Goal: Task Accomplishment & Management: Complete application form

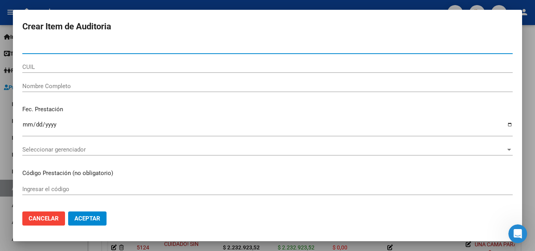
click at [44, 219] on span "Cancelar" at bounding box center [44, 218] width 30 height 7
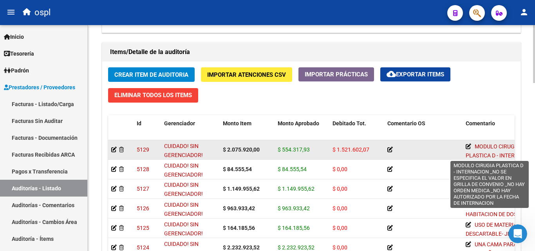
click at [468, 146] on icon at bounding box center [467, 146] width 5 height 5
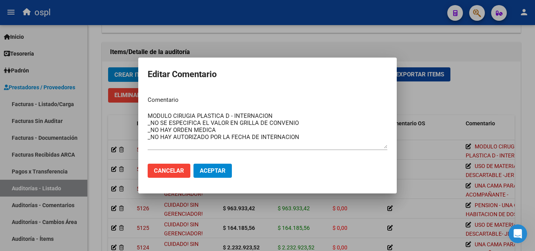
click at [411, 111] on div at bounding box center [267, 125] width 535 height 251
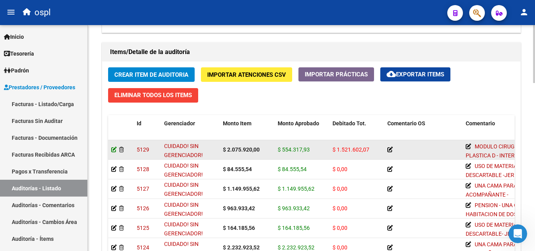
click at [114, 149] on icon at bounding box center [113, 149] width 5 height 5
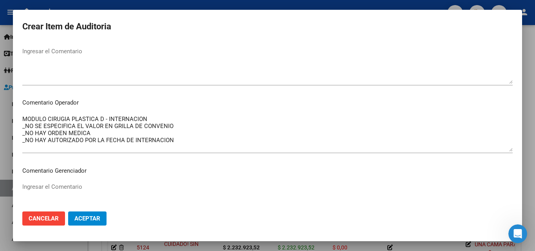
scroll to position [352, 0]
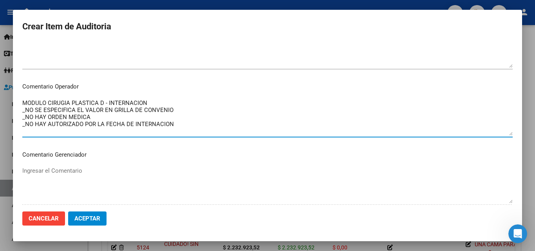
drag, startPoint x: 183, startPoint y: 125, endPoint x: 33, endPoint y: 106, distance: 151.5
click at [2, 98] on div "Crear Item de Auditoria 57182652 Nro Documento 27571826521 CUIL [PERSON_NAME] […" at bounding box center [267, 125] width 535 height 251
click at [126, 107] on textarea "MODULO CIRUGIA PLASTICA D - INTERNACION _NO SE ESPECIFICA EL VALOR EN GRILLA DE…" at bounding box center [267, 117] width 490 height 37
click at [158, 105] on textarea "MODULO CIRUGIA PLASTICA D - INTERNACION _NO SE ESPECIFICA EL VALOR EN GRILLA DE…" at bounding box center [267, 117] width 490 height 37
click at [175, 110] on textarea "MODULO CIRUGIA PLASTICA D - INTERNACION _NO SE ESPECIFICA EL VALOR EN GRILLA DE…" at bounding box center [267, 117] width 490 height 37
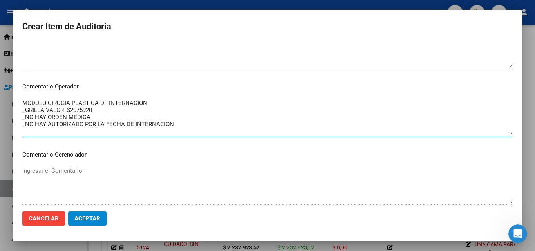
drag, startPoint x: 99, startPoint y: 109, endPoint x: 70, endPoint y: 109, distance: 29.0
click at [70, 109] on textarea "MODULO CIRUGIA PLASTICA D - INTERNACION _GRILLA VALOR $2075920 _NO HAY ORDEN ME…" at bounding box center [267, 117] width 490 height 37
click at [93, 113] on textarea "MODULO CIRUGIA PLASTICA D - INTERNACION _GRILLA VALOR $55 _NO HAY ORDEN MEDICA …" at bounding box center [267, 117] width 490 height 37
click at [68, 108] on textarea "MODULO CIRUGIA PLASTICA D - INTERNACION _GRILLA VALOR $554317.93 _NO HAY ORDEN …" at bounding box center [267, 117] width 490 height 37
click at [64, 108] on textarea "MODULO CIRUGIA PLASTICA D - INTERNACION _GRILLA VALOR $554317.93 _NO HAY ORDEN …" at bounding box center [267, 117] width 490 height 37
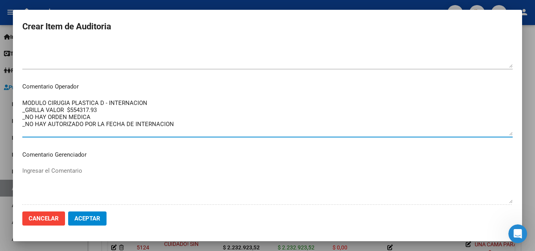
click at [62, 109] on textarea "MODULO CIRUGIA PLASTICA D - INTERNACION _GRILLA VALOR $554317.93 _NO HAY ORDEN …" at bounding box center [267, 117] width 490 height 37
click at [27, 108] on textarea "MODULO CIRUGIA PLASTICA D - INTERNACION _GRILLA VALOR $554317.93 _NO HAY ORDEN …" at bounding box center [267, 117] width 490 height 37
click at [25, 108] on textarea "MODULO CIRUGIA PLASTICA D - INTERNACION _GRILLA VALOR $554317.93 _NO HAY ORDEN …" at bounding box center [267, 117] width 490 height 37
click at [56, 107] on textarea "MODULO CIRUGIA PLASTICA D - INTERNACION _FACTURA $ GRILLA VALOR $554317.93 _NO …" at bounding box center [267, 117] width 490 height 37
drag, startPoint x: 100, startPoint y: 109, endPoint x: 86, endPoint y: 112, distance: 14.4
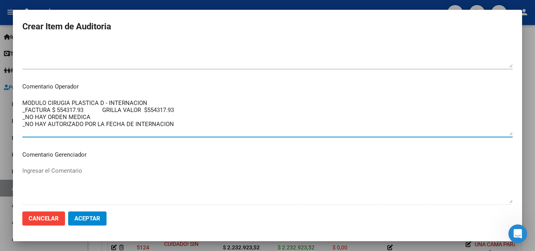
click at [86, 112] on textarea "MODULO CIRUGIA PLASTICA D - INTERNACION _FACTURA $ 554317.93 GRILLA VALOR $5543…" at bounding box center [267, 117] width 490 height 37
click at [85, 110] on textarea "MODULO CIRUGIA PLASTICA D - INTERNACION _FACTURA $ 554317.93/ GRILLA VALOR $554…" at bounding box center [267, 117] width 490 height 37
drag, startPoint x: 85, startPoint y: 110, endPoint x: 90, endPoint y: 112, distance: 5.2
click at [88, 111] on textarea "MODULO CIRUGIA PLASTICA D - INTERNACION _FACTURA $ 554317.93 / GRILLA VALOR $55…" at bounding box center [267, 117] width 490 height 37
click at [92, 112] on textarea "MODULO CIRUGIA PLASTICA D - INTERNACION _FACTURA $ 554317.93 / GRILLA VALOR $55…" at bounding box center [267, 117] width 490 height 37
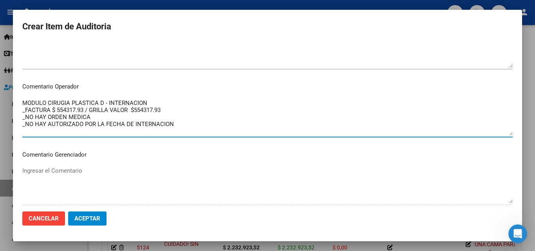
click at [91, 112] on textarea "MODULO CIRUGIA PLASTICA D - INTERNACION _FACTURA $ 554317.93 / GRILLA VALOR $55…" at bounding box center [267, 117] width 490 height 37
click at [164, 107] on textarea "MODULO CIRUGIA PLASTICA D - INTERNACION _FACTURA $ 554317.93 /GRILLA VALOR $554…" at bounding box center [267, 117] width 490 height 37
click at [171, 109] on textarea "MODULO CIRUGIA PLASTICA D - INTERNACION _FACTURA $ 554317.93 /GRILLA VALOR $554…" at bounding box center [267, 117] width 490 height 37
drag, startPoint x: 174, startPoint y: 109, endPoint x: 131, endPoint y: 112, distance: 42.7
click at [131, 112] on textarea "MODULO CIRUGIA PLASTICA D - INTERNACION _FACTURA $ 554317.93 /GRILLA VALOR $554…" at bounding box center [267, 117] width 490 height 37
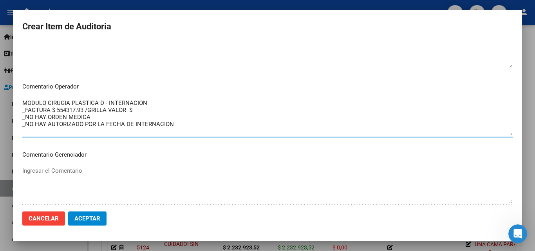
click at [155, 111] on textarea "MODULO CIRUGIA PLASTICA D - INTERNACION _FACTURA $ 554317.93 /GRILLA VALOR $ _N…" at bounding box center [267, 117] width 490 height 37
drag, startPoint x: 85, startPoint y: 112, endPoint x: 57, endPoint y: 112, distance: 28.2
click at [57, 112] on textarea "MODULO CIRUGIA PLASTICA D - INTERNACION _FACTURA $ 554317.93 /GRILLA VALOR $ _N…" at bounding box center [267, 117] width 490 height 37
click at [106, 107] on textarea "MODULO CIRUGIA PLASTICA D - INTERNACION _FACTURA $ /GRILLA VALOR $554317.93 _NO…" at bounding box center [267, 117] width 490 height 37
click at [104, 108] on textarea "MODULO CIRUGIA PLASTICA D - INTERNACION _FACTURA $ /GRILLA VALOR $554317.93 _NO…" at bounding box center [267, 117] width 490 height 37
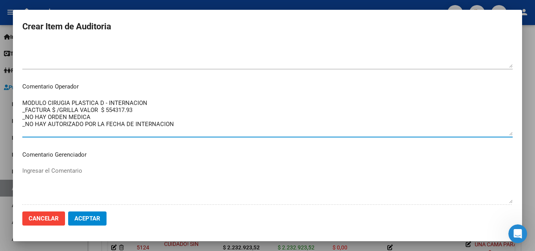
click at [51, 107] on textarea "MODULO CIRUGIA PLASTICA D - INTERNACION _FACTURA $ /GRILLA VALOR $ 554317.93 _N…" at bounding box center [267, 117] width 490 height 37
click at [55, 108] on textarea "MODULO CIRUGIA PLASTICA D - INTERNACION _FACTURA $ /GRILLA VALOR $ 554317.93 _N…" at bounding box center [267, 117] width 490 height 37
click at [61, 110] on textarea "MODULO CIRUGIA PLASTICA D - INTERNACION _FACTURA $ 2075920 /GRILLA VALOR $ 5543…" at bounding box center [267, 117] width 490 height 37
click at [60, 110] on textarea "MODULO CIRUGIA PLASTICA D - INTERNACION _FACTURA $ 2075920 /GRILLA VALOR $ 5543…" at bounding box center [267, 117] width 490 height 37
click at [73, 110] on textarea "MODULO CIRUGIA PLASTICA D - INTERNACION _FACTURA $ 2.075920 /GRILLA VALOR $ 554…" at bounding box center [267, 117] width 490 height 37
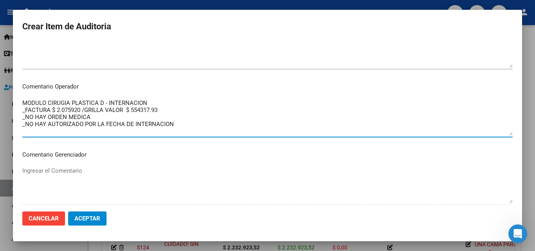
click at [69, 109] on textarea "MODULO CIRUGIA PLASTICA D - INTERNACION _FACTURA $ 2.075920 /GRILLA VALOR $ 554…" at bounding box center [267, 117] width 490 height 37
click at [70, 109] on textarea "MODULO CIRUGIA PLASTICA D - INTERNACION _FACTURA $ 2.075920 /GRILLA VALOR $ 554…" at bounding box center [267, 117] width 490 height 37
click at [135, 111] on textarea "MODULO CIRUGIA PLASTICA D - INTERNACION _FACTURA $ 2.075.920 /GRILLA VALOR $ 55…" at bounding box center [267, 117] width 490 height 37
click at [139, 113] on textarea "MODULO CIRUGIA PLASTICA D - INTERNACION _FACTURA $ 2.075.920 /GRILLA VALOR $ 55…" at bounding box center [267, 117] width 490 height 37
click at [139, 108] on textarea "MODULO CIRUGIA PLASTICA D - INTERNACION _FACTURA $ 2.075.920 /GRILLA VALOR $ 55…" at bounding box center [267, 117] width 490 height 37
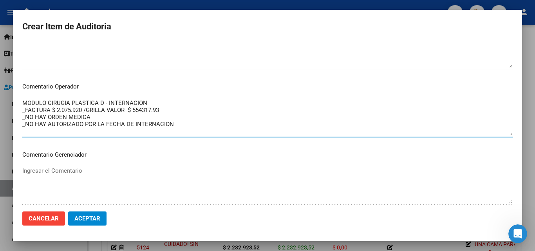
click at [143, 110] on textarea "MODULO CIRUGIA PLASTICA D - INTERNACION _FACTURA $ 2.075.920 /GRILLA VALOR $ 55…" at bounding box center [267, 117] width 490 height 37
click at [172, 109] on textarea "MODULO CIRUGIA PLASTICA D - INTERNACION _FACTURA $ 2.075.920 /GRILLA VALOR $ 55…" at bounding box center [267, 117] width 490 height 37
click at [155, 110] on textarea "MODULO CIRUGIA PLASTICA D - INTERNACION _FACTURA $ 2.075.920 /GRILLA VALOR $ 55…" at bounding box center [267, 117] width 490 height 37
click at [144, 111] on textarea "MODULO CIRUGIA PLASTICA D - INTERNACION _FACTURA $ 2.075.920 /GRILLA VALOR $ 55…" at bounding box center [267, 117] width 490 height 37
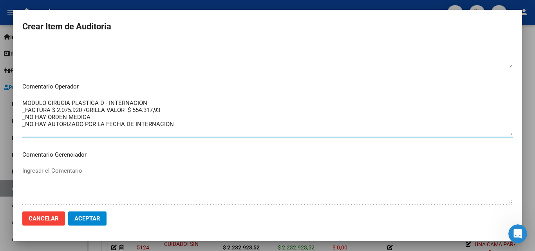
click at [179, 108] on textarea "MODULO CIRUGIA PLASTICA D - INTERNACION _FACTURA $ 2.075.920 /GRILLA VALOR $ 55…" at bounding box center [267, 117] width 490 height 37
click at [168, 112] on textarea "MODULO CIRUGIA PLASTICA D - INTERNACION _FACTURA $ 2.075.920 /GRILLA VALOR $ 55…" at bounding box center [267, 117] width 490 height 37
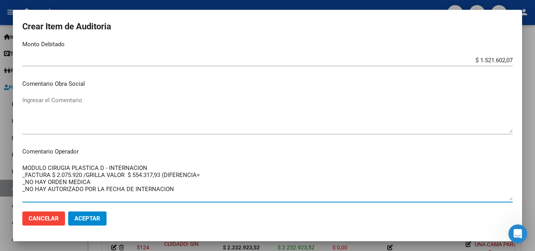
scroll to position [274, 0]
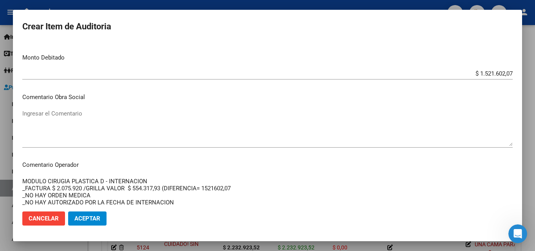
click at [213, 190] on textarea "MODULO CIRUGIA PLASTICA D - INTERNACION _FACTURA $ 2.075.920 /GRILLA VALOR $ 55…" at bounding box center [267, 195] width 490 height 37
click at [207, 189] on textarea "MODULO CIRUGIA PLASTICA D - INTERNACION _FACTURA $ 2.075.920 /GRILLA VALOR $ 55…" at bounding box center [267, 195] width 490 height 37
click at [218, 189] on textarea "MODULO CIRUGIA PLASTICA D - INTERNACION _FACTURA $ 2.075.920 /GRILLA VALOR $ 55…" at bounding box center [267, 195] width 490 height 37
click at [244, 192] on textarea "MODULO CIRUGIA PLASTICA D - INTERNACION _FACTURA $ 2.075.920 /GRILLA VALOR $ 55…" at bounding box center [267, 195] width 490 height 37
click at [237, 190] on textarea "MODULO CIRUGIA PLASTICA D - INTERNACION _FACTURA $ 2.075.920 /GRILLA VALOR $ 55…" at bounding box center [267, 195] width 490 height 37
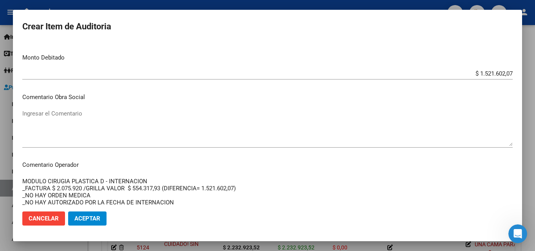
click at [204, 186] on textarea "MODULO CIRUGIA PLASTICA D - INTERNACION _FACTURA $ 2.075.920 /GRILLA VALOR $ 55…" at bounding box center [267, 195] width 490 height 37
click at [205, 187] on textarea "MODULO CIRUGIA PLASTICA D - INTERNACION _FACTURA $ 2.075.920 /GRILLA VALOR $ 55…" at bounding box center [267, 195] width 490 height 37
click at [203, 187] on textarea "MODULO CIRUGIA PLASTICA D - INTERNACION _FACTURA $ 2.075.920 /GRILLA VALOR $ 55…" at bounding box center [267, 195] width 490 height 37
click at [274, 189] on textarea "MODULO CIRUGIA PLASTICA D - INTERNACION _FACTURA $ 2.075.920 /GRILLA VALOR $ 55…" at bounding box center [267, 195] width 490 height 37
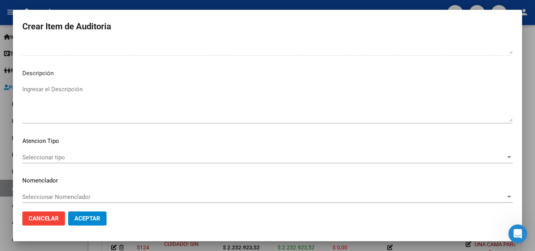
scroll to position [506, 0]
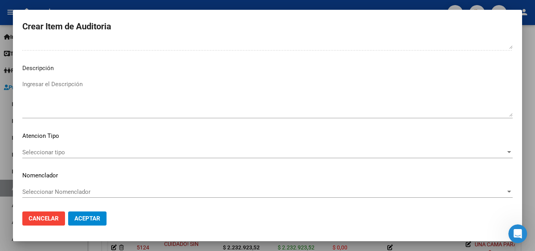
type textarea "MODULO CIRUGIA PLASTICA D - INTERNACION _FACTURA $ 2.075.920 /GRILLA VALOR $ 55…"
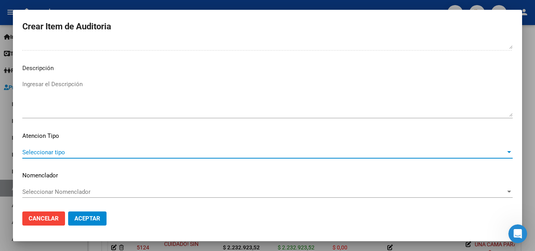
click at [58, 150] on span "Seleccionar tipo" at bounding box center [263, 152] width 483 height 7
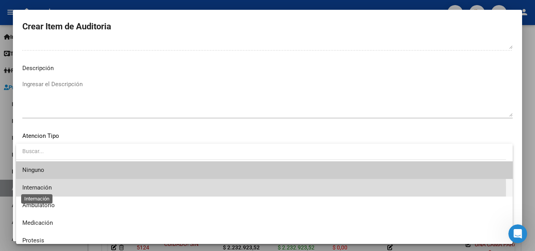
click at [45, 189] on span "Internación" at bounding box center [36, 187] width 29 height 7
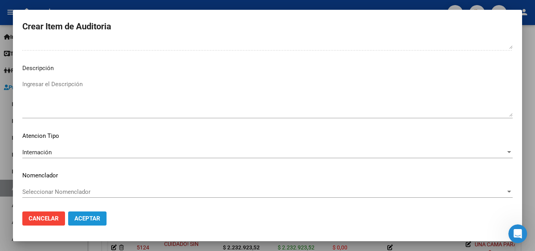
click at [91, 213] on button "Aceptar" at bounding box center [87, 218] width 38 height 14
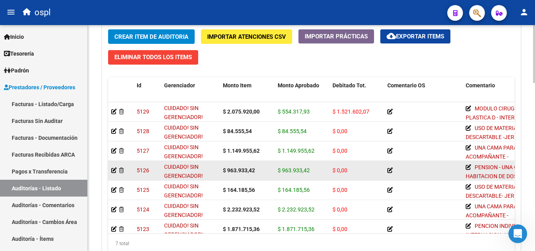
scroll to position [587, 0]
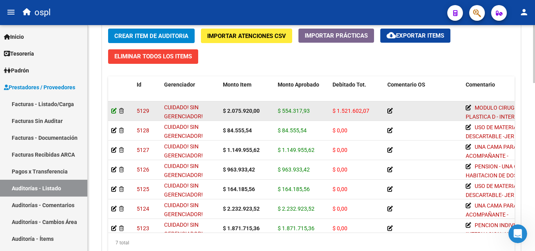
click at [113, 110] on icon at bounding box center [113, 110] width 5 height 5
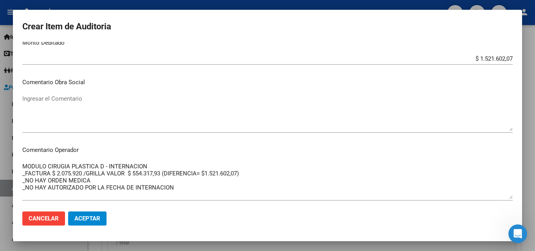
scroll to position [313, 0]
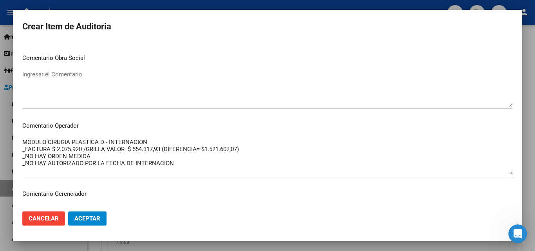
click at [89, 157] on textarea "MODULO CIRUGIA PLASTICA D - INTERNACION _FACTURA $ 2.075.920 /GRILLA VALOR $ 55…" at bounding box center [267, 156] width 490 height 37
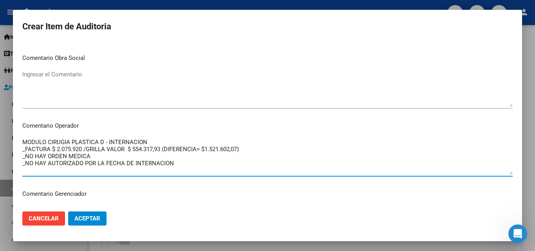
drag, startPoint x: 182, startPoint y: 164, endPoint x: 23, endPoint y: 158, distance: 159.0
click at [23, 158] on textarea "MODULO CIRUGIA PLASTICA D - INTERNACION _FACTURA $ 2.075.920 /GRILLA VALOR $ 55…" at bounding box center [267, 156] width 490 height 37
drag, startPoint x: 64, startPoint y: 159, endPoint x: 68, endPoint y: 158, distance: 4.6
click at [68, 158] on textarea "MODULO CIRUGIA PLASTICA D - INTERNACION _FACTURA $ 2.075.920 /GRILLA VALOR $ 55…" at bounding box center [267, 156] width 490 height 37
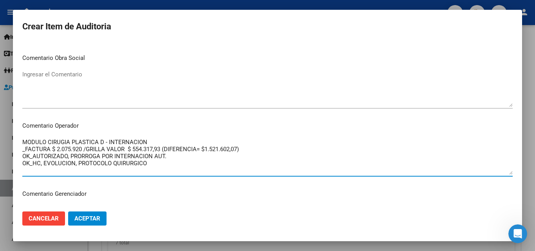
click at [170, 163] on textarea "MODULO CIRUGIA PLASTICA D - INTERNACION _FACTURA $ 2.075.920 /GRILLA VALOR $ 55…" at bounding box center [267, 156] width 490 height 37
click at [149, 162] on textarea "MODULO CIRUGIA PLASTICA D - INTERNACION _FACTURA $ 2.075.920 /GRILLA VALOR $ 55…" at bounding box center [267, 156] width 490 height 37
click at [146, 161] on textarea "MODULO CIRUGIA PLASTICA D - INTERNACION _FACTURA $ 2.075.920 /GRILLA VALOR $ 55…" at bounding box center [267, 156] width 490 height 37
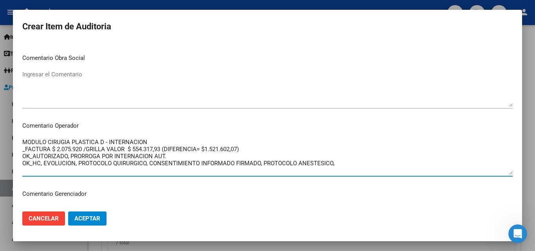
click at [36, 155] on textarea "MODULO CIRUGIA PLASTICA D - INTERNACION _FACTURA $ 2.075.920 /GRILLA VALOR $ 55…" at bounding box center [267, 156] width 490 height 37
click at [34, 155] on textarea "MODULO CIRUGIA PLASTICA D - INTERNACION _FACTURA $ 2.075.920 /GRILLA VALOR $ 55…" at bounding box center [267, 156] width 490 height 37
click at [88, 162] on textarea "MODULO CIRUGIA PLASTICA D - INTERNACION _FACTURA $ 2.075.920 /GRILLA VALOR $ 55…" at bounding box center [267, 156] width 490 height 37
click at [343, 165] on textarea "MODULO CIRUGIA PLASTICA D - INTERNACION _FACTURA $ 2.075.920 /GRILLA VALOR $ 55…" at bounding box center [267, 156] width 490 height 37
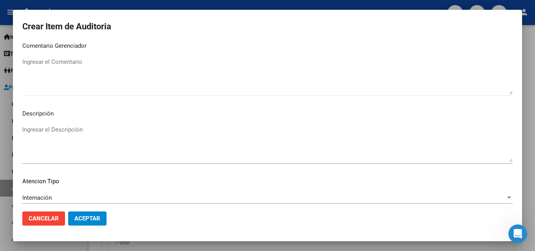
scroll to position [506, 0]
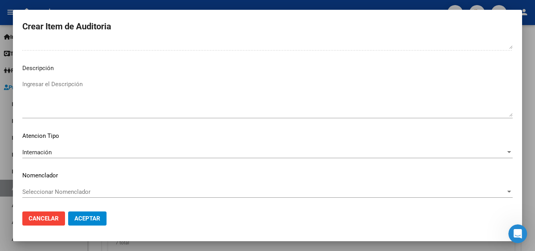
type textarea "MODULO CIRUGIA PLASTICA D - INTERNACION _FACTURA $ 2.075.920 /GRILLA VALOR $ 55…"
click at [91, 220] on span "Aceptar" at bounding box center [87, 218] width 26 height 7
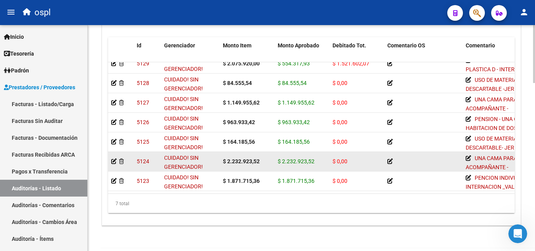
scroll to position [0, 0]
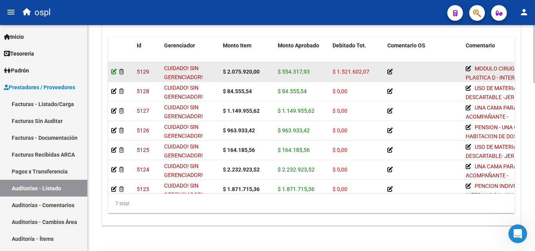
click at [113, 71] on icon at bounding box center [113, 71] width 5 height 5
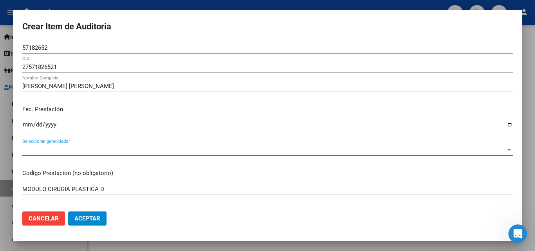
click at [85, 148] on span "Seleccionar gerenciador" at bounding box center [263, 149] width 483 height 7
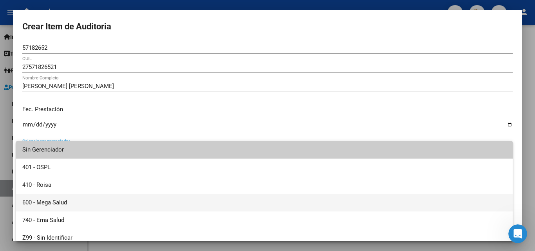
scroll to position [5, 0]
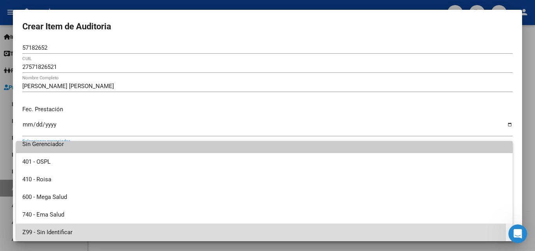
click at [66, 234] on span "Z99 - Sin Identificar" at bounding box center [264, 232] width 484 height 18
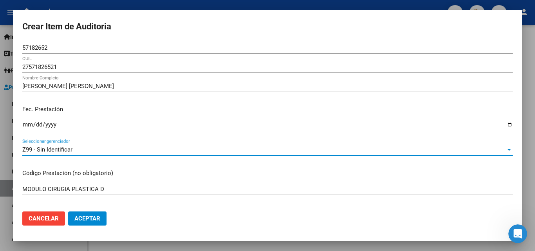
click at [88, 216] on span "Aceptar" at bounding box center [87, 218] width 26 height 7
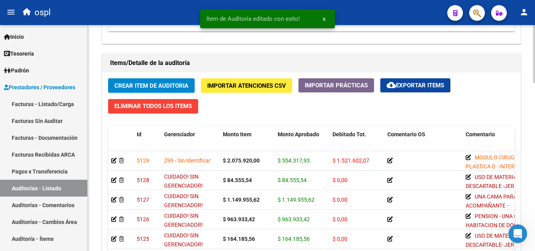
scroll to position [587, 0]
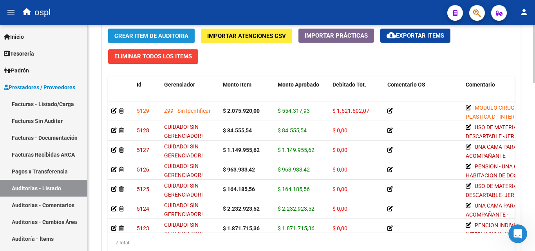
click at [166, 37] on span "Crear Item de Auditoria" at bounding box center [151, 35] width 74 height 7
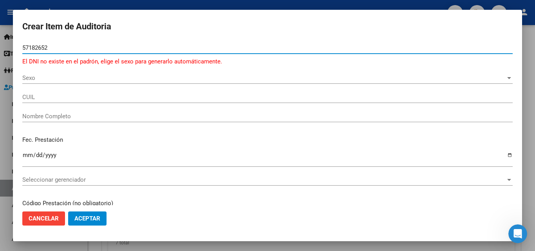
type input "57182652"
click at [41, 80] on span "Sexo" at bounding box center [263, 77] width 483 height 7
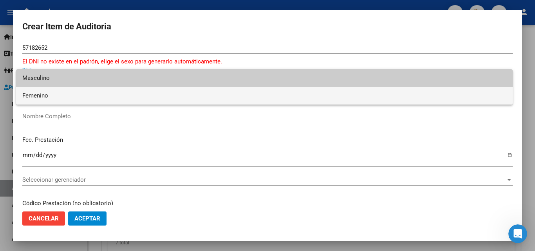
click at [53, 100] on span "Femenino" at bounding box center [264, 96] width 484 height 18
type input "27571826521"
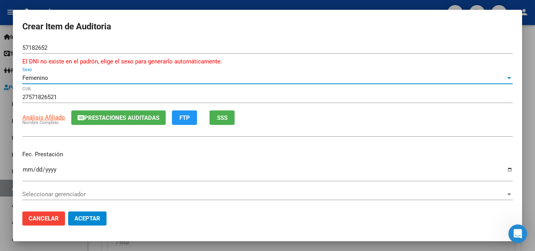
type input "[PERSON_NAME] [PERSON_NAME]"
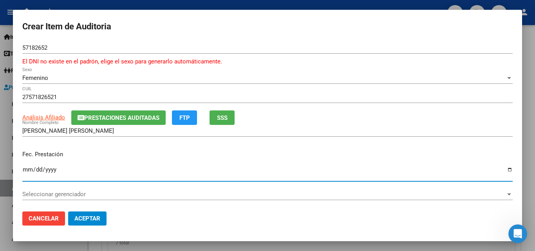
click at [27, 167] on input "Ingresar la fecha" at bounding box center [267, 172] width 490 height 13
type input "[DATE]"
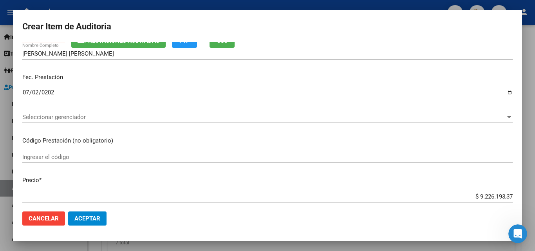
scroll to position [78, 0]
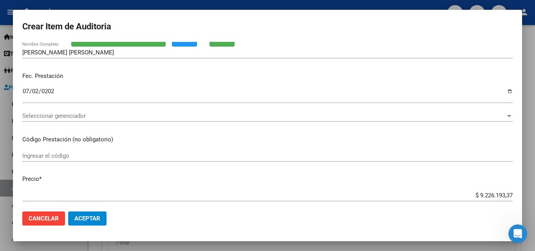
click at [56, 155] on input "Ingresar el código" at bounding box center [267, 155] width 490 height 7
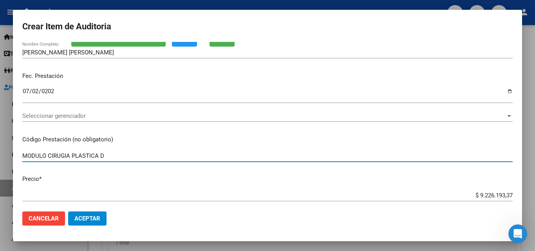
type input "MODULO CIRUGIA PLASTICA D"
click at [452, 192] on input "$ 9.226.193,37" at bounding box center [267, 195] width 490 height 7
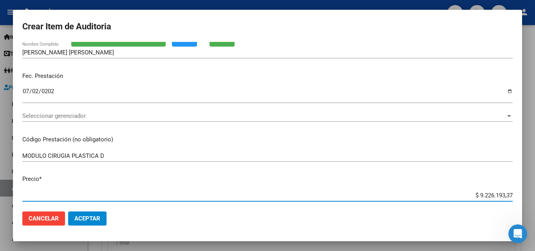
drag, startPoint x: 456, startPoint y: 194, endPoint x: 522, endPoint y: 195, distance: 66.5
click at [522, 195] on div "Crear Item de Auditoria 57182652 Nro Documento El DNI no existe en el padrón, e…" at bounding box center [267, 125] width 535 height 251
type input "$ 0,02"
type input "$ 0,20"
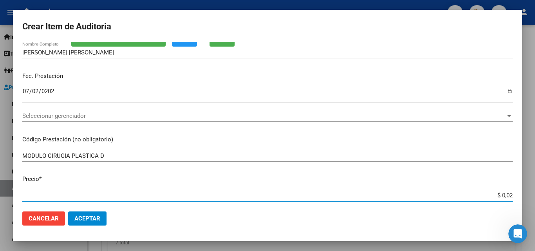
type input "$ 0,20"
type input "$ 2,07"
type input "$ 20,75"
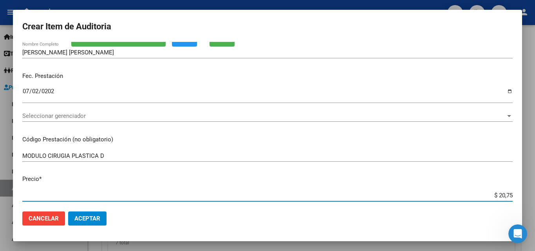
type input "$ 207,59"
type input "$ 2.075,92"
type input "$ 20.759,20"
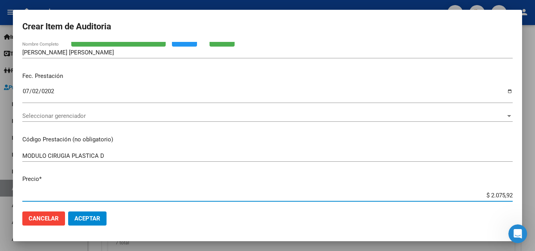
type input "$ 20.759,20"
type input "$ 207.592,00"
type input "$ 2.075.920,00"
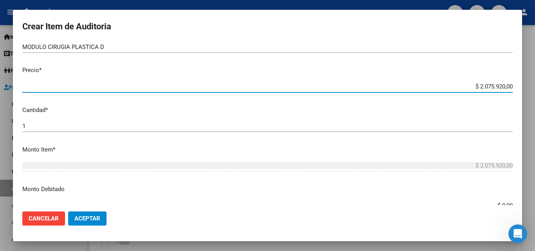
scroll to position [196, 0]
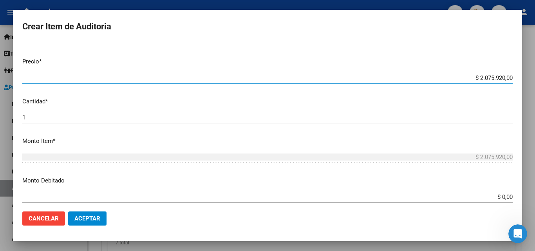
click at [52, 106] on mat-dialog-content "57182652 Nro Documento El DNI no existe en el padrón, elige el sexo para genera…" at bounding box center [267, 123] width 509 height 163
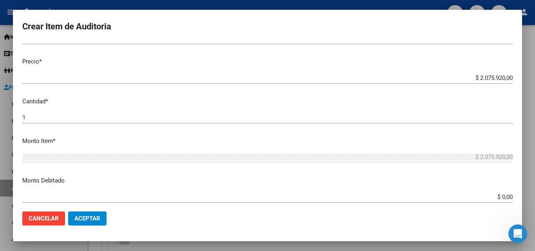
click at [55, 118] on input "1" at bounding box center [267, 117] width 490 height 7
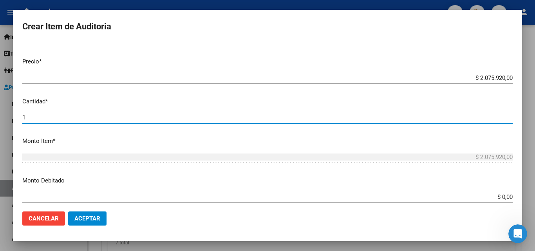
scroll to position [235, 0]
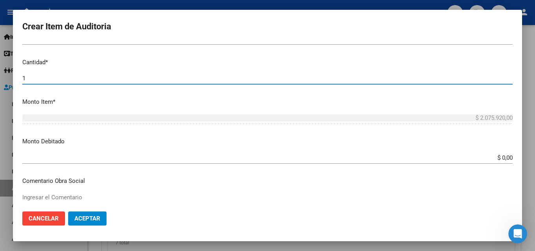
click at [506, 156] on app-form-text-field "Monto Debitado $ 0,00 Ingresar el monto" at bounding box center [270, 149] width 496 height 24
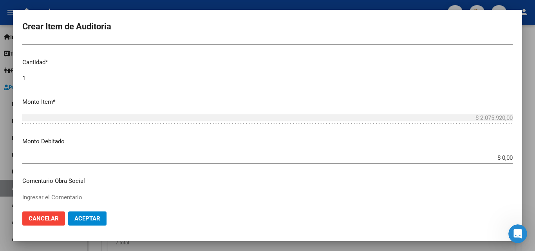
click at [505, 158] on input "$ 0,00" at bounding box center [267, 157] width 490 height 7
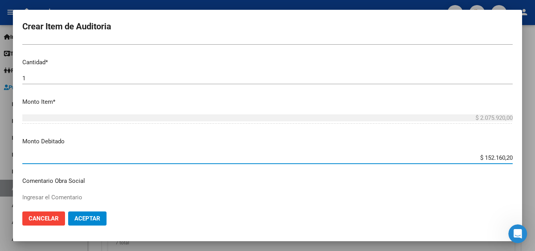
type input "$ 1.521.602,07"
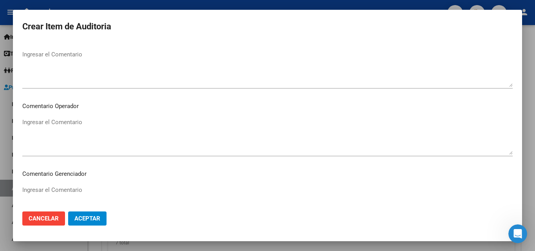
scroll to position [391, 0]
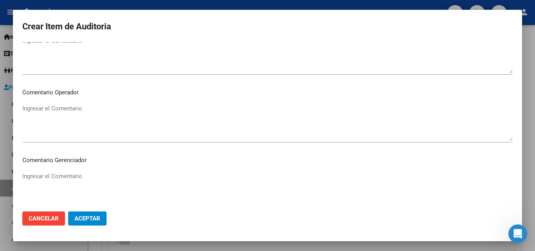
click at [79, 122] on textarea "Ingresar el Comentario" at bounding box center [267, 122] width 490 height 37
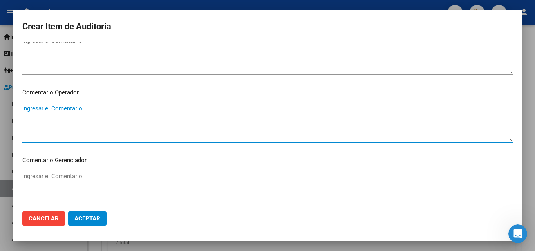
paste textarea "MODULO CIRUGIA PLASTICA D - INTERNACION _NO SE ESPECIFICA EL VALOR EN GRILLA DE…"
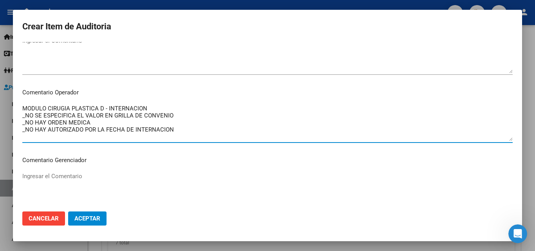
click at [99, 118] on textarea "MODULO CIRUGIA PLASTICA D - INTERNACION _NO SE ESPECIFICA EL VALOR EN GRILLA DE…" at bounding box center [267, 122] width 490 height 37
click at [172, 137] on textarea "MODULO CIRUGIA PLASTICA D - INTERNACION _NO SE ESPECIFICA EL VALOR EN GRILLA DE…" at bounding box center [267, 122] width 490 height 37
click at [185, 131] on textarea "MODULO CIRUGIA PLASTICA D - INTERNACION _NO SE ESPECIFICA EL VALOR EN GRILLA DE…" at bounding box center [267, 122] width 490 height 37
drag, startPoint x: 162, startPoint y: 136, endPoint x: 21, endPoint y: 116, distance: 142.2
click at [21, 116] on mat-dialog-content "57182652 Nro Documento El DNI no existe en el padrón, elige el sexo para genera…" at bounding box center [267, 123] width 509 height 163
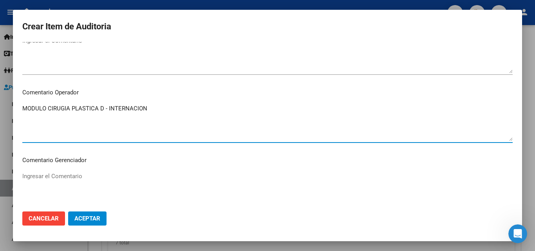
click at [42, 123] on textarea "MODULO CIRUGIA PLASTICA D - INTERNACION" at bounding box center [267, 122] width 490 height 37
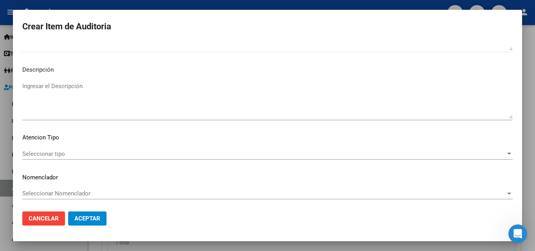
scroll to position [551, 0]
type textarea "MODULO CIRUGIA PLASTICA D - INTERNACION"
click at [50, 148] on div "Seleccionar tipo Seleccionar tipo" at bounding box center [267, 152] width 490 height 12
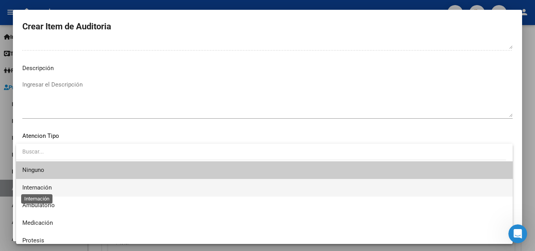
click at [41, 190] on span "Internación" at bounding box center [36, 187] width 29 height 7
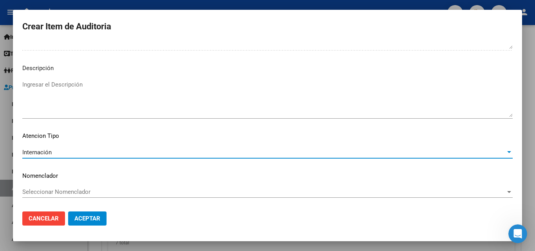
click at [94, 217] on span "Aceptar" at bounding box center [87, 218] width 26 height 7
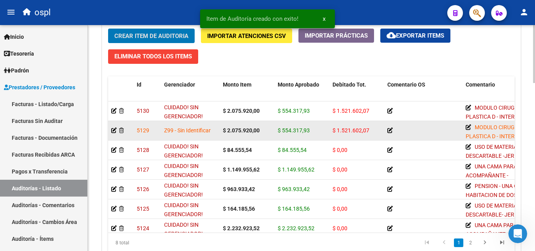
click at [465, 126] on datatable-body-cell "MODULO CIRUGIA PLASTICA D - INTERNACION _FACTURA $ 2.075.920 /GRILLA VALOR $ 55…" at bounding box center [501, 130] width 78 height 19
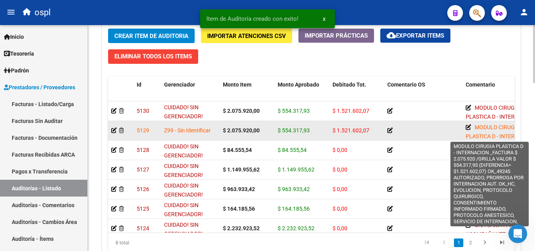
click at [467, 126] on icon at bounding box center [467, 126] width 5 height 5
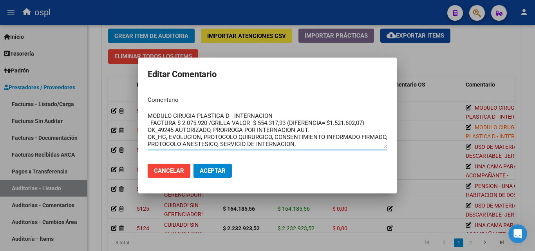
drag, startPoint x: 310, startPoint y: 143, endPoint x: 86, endPoint y: 109, distance: 226.5
click at [77, 107] on div "Editar Comentario Comentario MODULO CIRUGIA PLASTICA D - INTERNACION _FACTURA $…" at bounding box center [267, 125] width 535 height 251
click at [126, 74] on div at bounding box center [267, 125] width 535 height 251
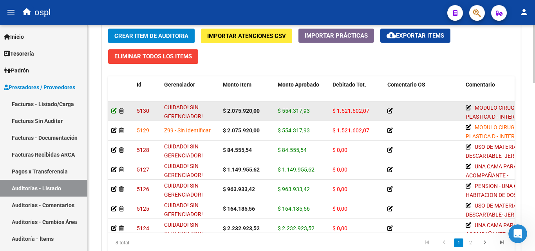
click at [113, 109] on icon at bounding box center [113, 110] width 5 height 5
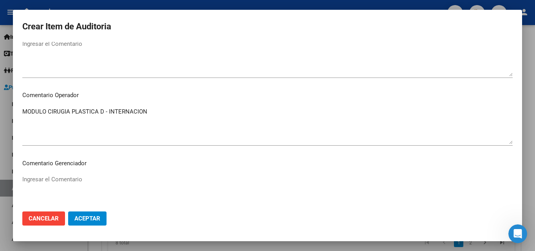
scroll to position [352, 0]
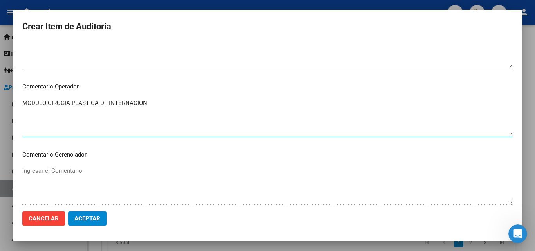
click at [110, 124] on textarea "MODULO CIRUGIA PLASTICA D - INTERNACION" at bounding box center [267, 117] width 490 height 37
paste textarea "MODULO CIRUGIA PLASTICA D - INTERNACION _FACTURA $ 2.075.920 /GRILLA VALOR $ 55…"
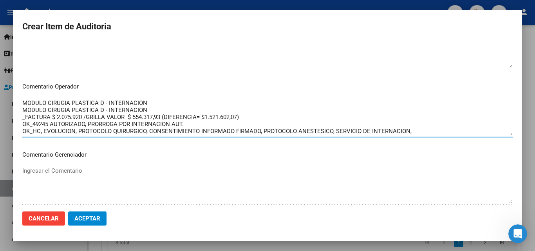
drag, startPoint x: 149, startPoint y: 100, endPoint x: 0, endPoint y: 104, distance: 149.2
click at [0, 104] on div "Crear Item de Auditoria 57182652 Nro Documento 27571826521 CUIL [PERSON_NAME] […" at bounding box center [267, 125] width 535 height 251
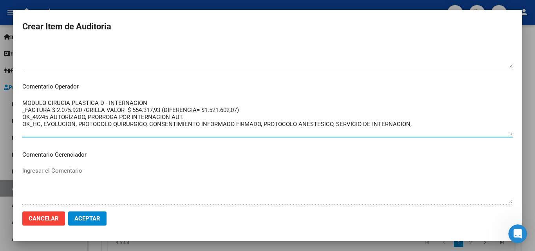
click at [23, 108] on textarea "MODULO CIRUGIA PLASTICA D - INTERNACION _FACTURA $ 2.075.920 /GRILLA VALOR $ 55…" at bounding box center [267, 117] width 490 height 37
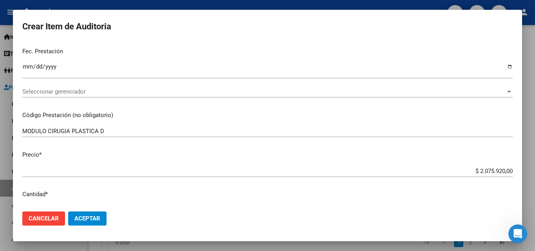
scroll to position [37, 0]
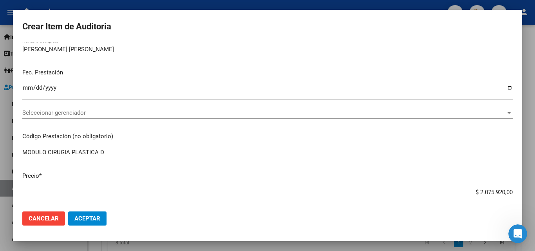
click at [59, 115] on span "Seleccionar gerenciador" at bounding box center [263, 112] width 483 height 7
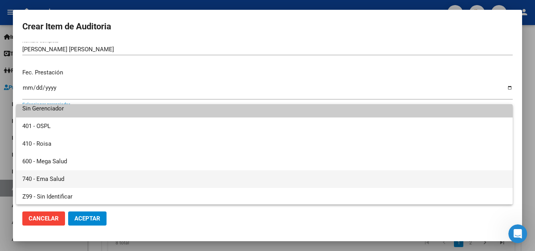
scroll to position [5, 0]
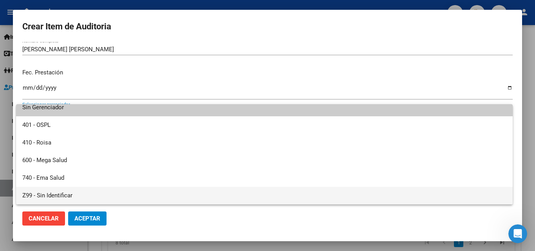
click at [57, 195] on span "Z99 - Sin Identificar" at bounding box center [264, 196] width 484 height 18
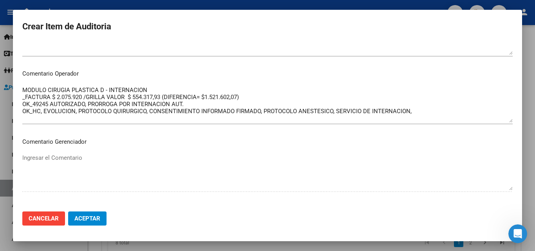
scroll to position [389, 0]
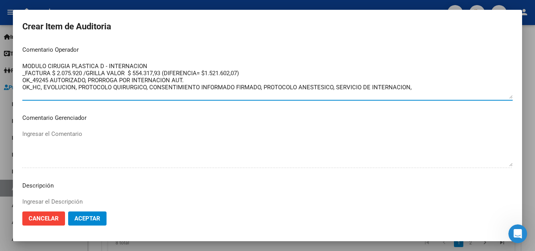
click at [119, 76] on textarea "MODULO CIRUGIA PLASTICA D - INTERNACION _FACTURA $ 2.075.920 /GRILLA VALOR $ 55…" at bounding box center [267, 80] width 490 height 37
click at [151, 70] on textarea "MODULO CIRUGIA PLASTICA D - INTERNACION _FACTURA $ 2.075.920 /GRILLA VALOR $ 55…" at bounding box center [267, 80] width 490 height 37
click at [26, 75] on textarea "MODULO CIRUGIA PLASTICA D - INTERNACION _FACTURA $ 2.075.920 /GRILLA VALOR $ 55…" at bounding box center [267, 80] width 490 height 37
drag, startPoint x: 195, startPoint y: 81, endPoint x: 69, endPoint y: 102, distance: 128.2
click at [69, 102] on div "MODULO CIRUGIA PLASTICA D - INTERNACION _FACTURA $ 2.075.920 /GRILLA VALOR $ 55…" at bounding box center [267, 83] width 490 height 47
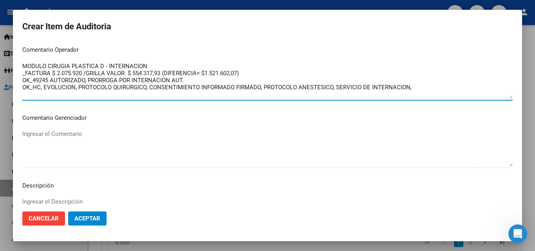
click at [75, 95] on textarea "MODULO CIRUGIA PLASTICA D - INTERNACION _FACTURA $ 2.075.920 /GRILLA VALOR $ 55…" at bounding box center [267, 80] width 490 height 37
drag, startPoint x: 22, startPoint y: 80, endPoint x: 474, endPoint y: 90, distance: 452.1
click at [474, 90] on textarea "MODULO CIRUGIA PLASTICA D - INTERNACION _FACTURA $ 2.075.920 /GRILLA VALOR $ 55…" at bounding box center [267, 80] width 490 height 37
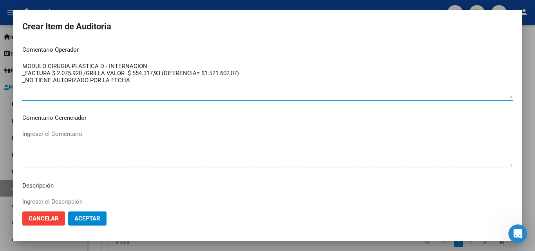
click at [202, 87] on textarea "MODULO CIRUGIA PLASTICA D - INTERNACION _FACTURA $ 2.075.920 /GRILLA VALOR $ 55…" at bounding box center [267, 80] width 490 height 37
click at [180, 81] on textarea "MODULO CIRUGIA PLASTICA D - INTERNACION _FACTURA $ 2.075.920 /GRILLA VALOR $ 55…" at bounding box center [267, 80] width 490 height 37
click at [43, 88] on textarea "MODULO CIRUGIA PLASTICA D - INTERNACION _FACTURA $ 2.075.920 /GRILLA VALOR $ 55…" at bounding box center [267, 80] width 490 height 37
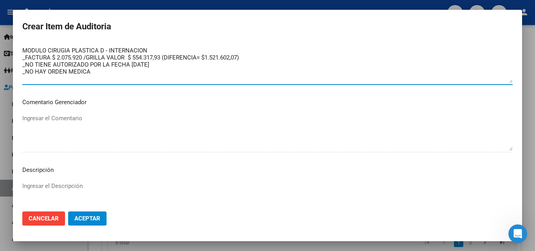
scroll to position [506, 0]
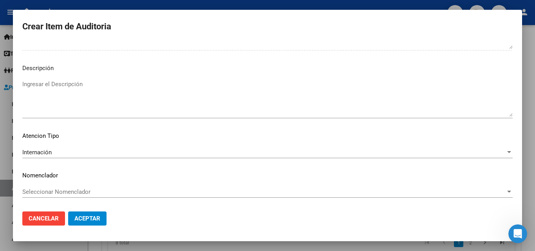
type textarea "MODULO CIRUGIA PLASTICA D - INTERNACION _FACTURA $ 2.075.920 /GRILLA VALOR $ 55…"
click at [89, 218] on span "Aceptar" at bounding box center [87, 218] width 26 height 7
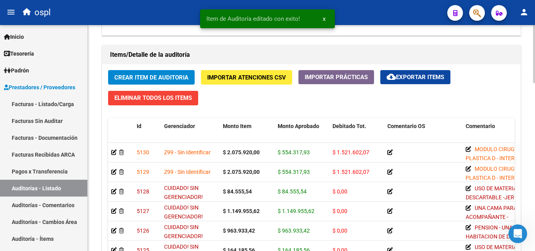
scroll to position [587, 0]
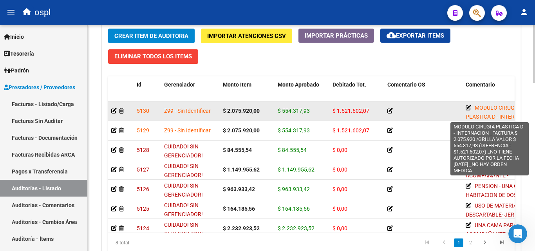
click at [469, 105] on icon at bounding box center [467, 107] width 5 height 5
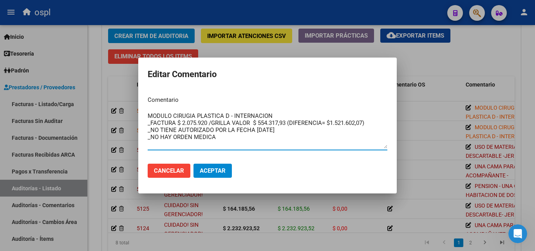
drag, startPoint x: 241, startPoint y: 142, endPoint x: 144, endPoint y: 112, distance: 101.5
click at [134, 111] on div "Editar Comentario Comentario MODULO CIRUGIA PLASTICA D - INTERNACION _FACTURA $…" at bounding box center [267, 125] width 535 height 251
click at [113, 73] on div at bounding box center [267, 125] width 535 height 251
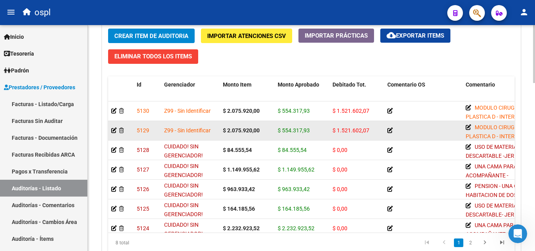
scroll to position [509, 0]
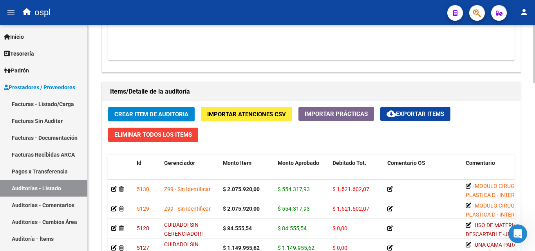
click at [175, 114] on span "Crear Item de Auditoria" at bounding box center [151, 114] width 74 height 7
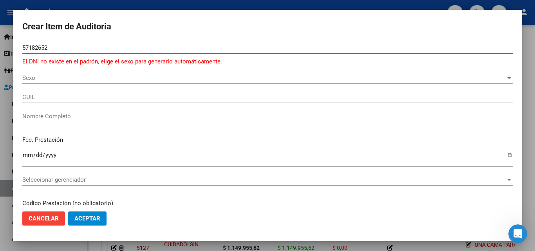
type input "57182652"
click at [44, 78] on span "Sexo" at bounding box center [263, 77] width 483 height 7
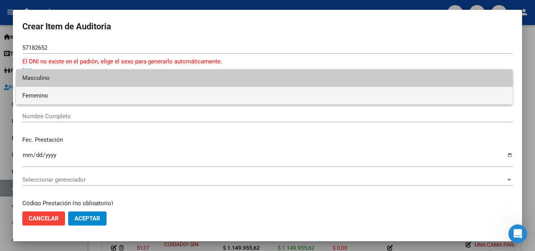
click at [56, 95] on span "Femenino" at bounding box center [264, 96] width 484 height 18
type input "27571826521"
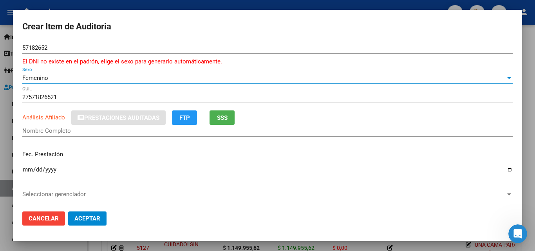
type input "[PERSON_NAME] [PERSON_NAME]"
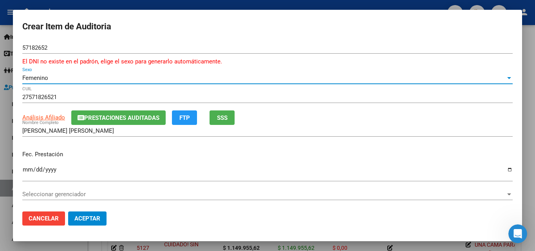
click at [27, 170] on input "Ingresar la fecha" at bounding box center [267, 172] width 490 height 13
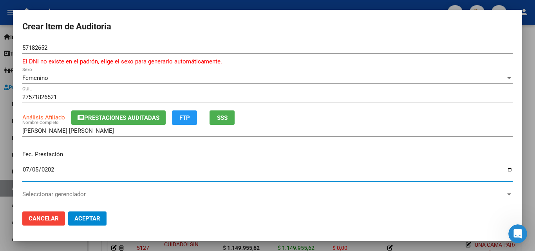
type input "[DATE]"
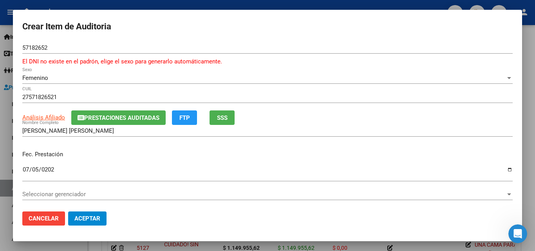
scroll to position [78, 0]
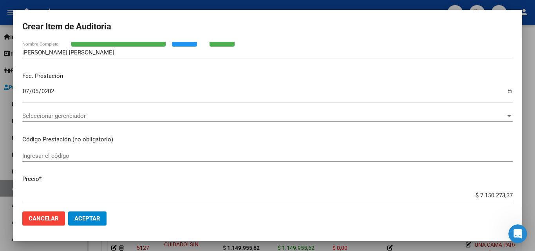
click at [63, 112] on div "Seleccionar gerenciador Seleccionar gerenciador" at bounding box center [267, 116] width 490 height 12
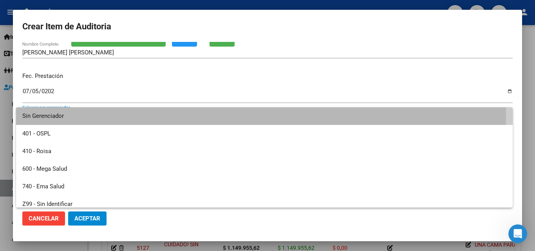
click at [63, 112] on span "Sin Gerenciador" at bounding box center [264, 116] width 484 height 18
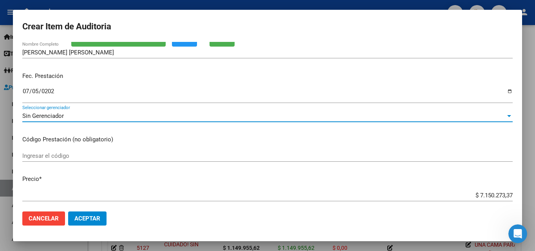
click at [63, 115] on span "Sin Gerenciador" at bounding box center [42, 115] width 41 height 7
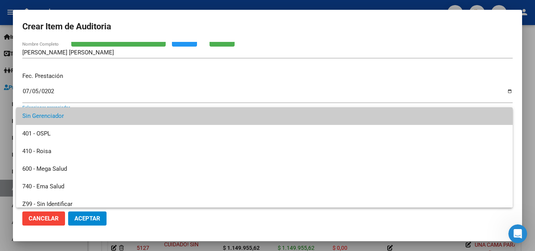
click at [101, 102] on div at bounding box center [267, 125] width 535 height 251
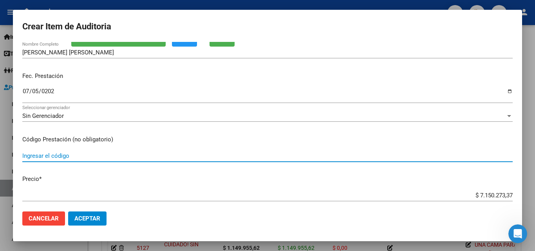
click at [64, 153] on input "Ingresar el código" at bounding box center [267, 155] width 490 height 7
type input "MODULO CIRUGIA PLASTICA D"
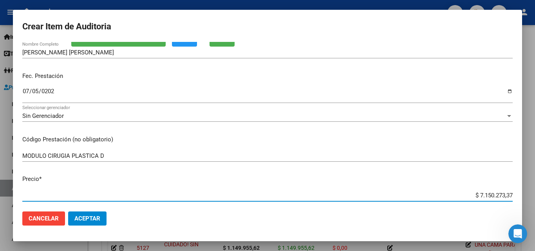
drag, startPoint x: 453, startPoint y: 194, endPoint x: 534, endPoint y: 196, distance: 81.4
click at [534, 196] on div "Crear Item de Auditoria 57182652 Nro Documento El DNI no existe en el padrón, e…" at bounding box center [267, 125] width 535 height 251
type input "$ 0,02"
type input "$ 0,24"
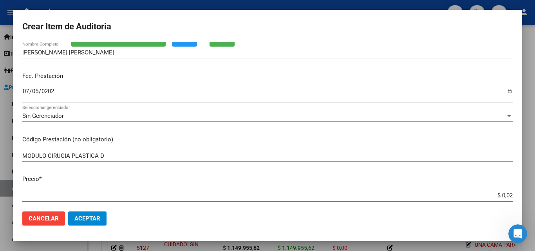
type input "$ 0,24"
type input "$ 2,42"
type input "$ 24,20"
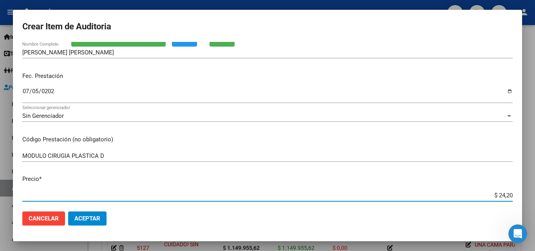
type input "$ 242,07"
type input "$ 2.420,77"
type input "$ 24.207,79"
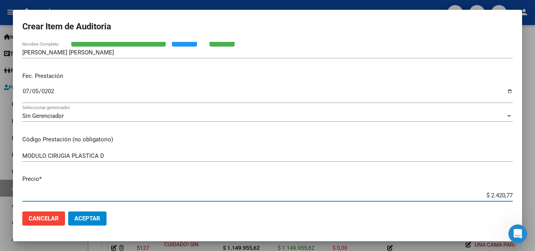
type input "$ 24.207,79"
type input "$ 242.077,91"
type input "$ 2.420.779,11"
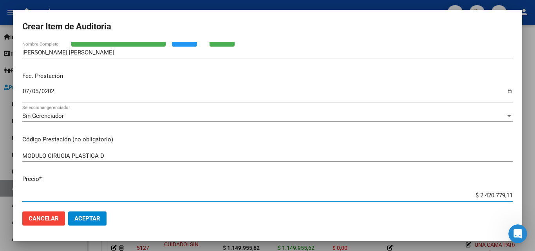
type input "$ 24.207.791,15"
click at [484, 200] on div "$ 24.207.791,15 Ingresar el precio" at bounding box center [267, 195] width 490 height 12
click at [489, 195] on input "$ 24.207.791,15" at bounding box center [267, 195] width 490 height 7
type input "$ 2.420.791,15"
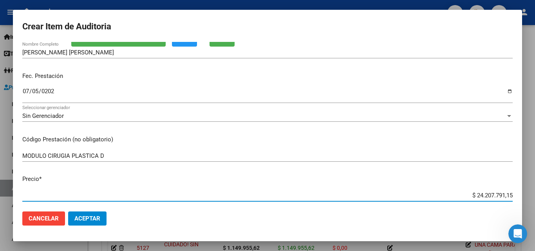
type input "$ 2.420.791,15"
click at [438, 192] on input "$ 2.420.791,15" at bounding box center [267, 195] width 490 height 7
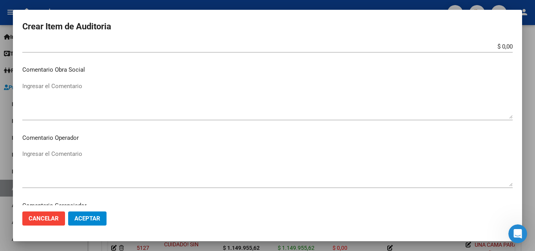
scroll to position [352, 0]
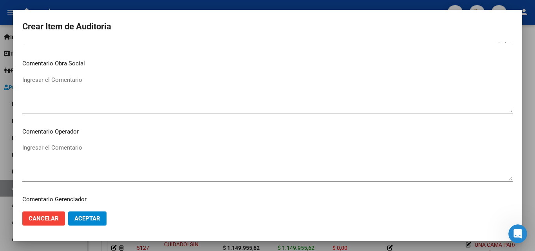
click at [86, 83] on textarea "Ingresar el Comentario" at bounding box center [267, 94] width 490 height 37
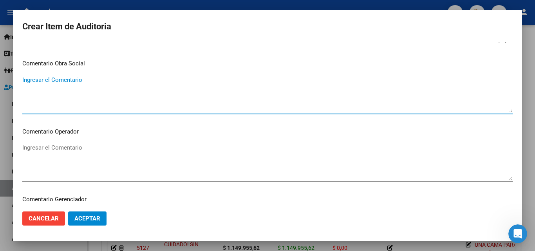
click at [82, 147] on textarea "Ingresar el Comentario" at bounding box center [267, 161] width 490 height 37
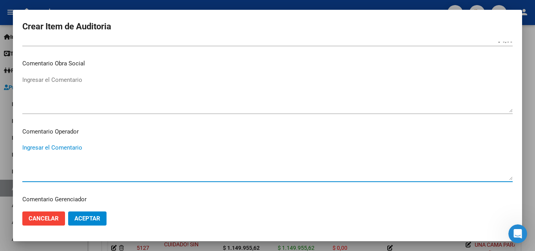
paste textarea "MODULO CIRUGIA PLASTICA D - INTERNACION _FACTURA $ 2.075.920 /GRILLA VALOR $ 55…"
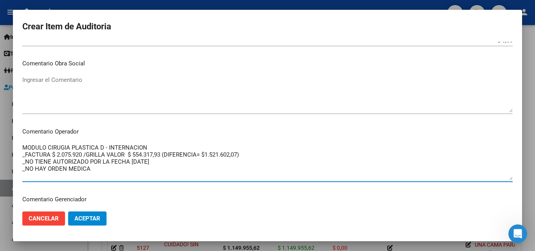
click at [162, 164] on textarea "MODULO CIRUGIA PLASTICA D - INTERNACION _FACTURA $ 2.075.920 /GRILLA VALOR $ 55…" at bounding box center [267, 161] width 490 height 37
click at [124, 172] on textarea "MODULO CIRUGIA PLASTICA D - INTERNACION _FACTURA $ 2.075.920 /GRILLA VALOR $ 55…" at bounding box center [267, 161] width 490 height 37
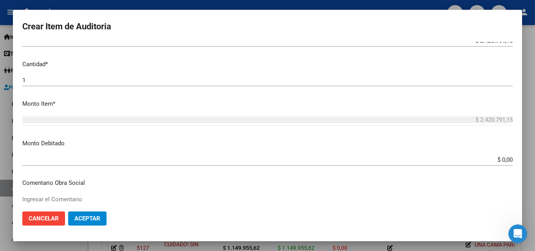
scroll to position [235, 0]
type textarea "MODULO CIRUGIA PLASTICA D - INTERNACION _FACTURA $ 2.075.920 /GRILLA VALOR $ 55…"
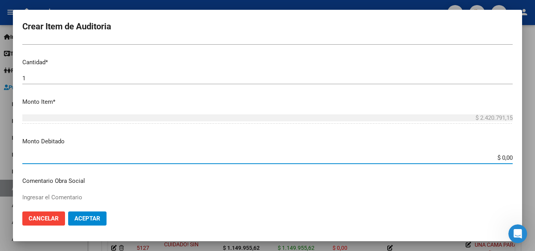
click at [504, 160] on input "$ 0,00" at bounding box center [267, 157] width 490 height 7
type input "$ 1.866.473,22"
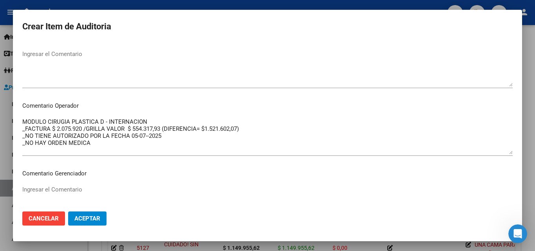
scroll to position [391, 0]
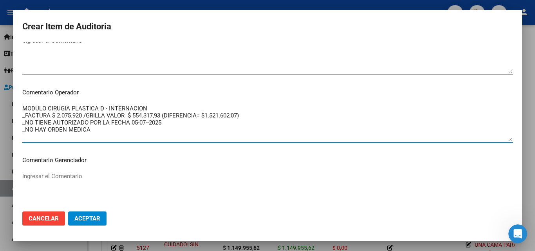
click at [104, 126] on textarea "MODULO CIRUGIA PLASTICA D - INTERNACION _FACTURA $ 2.075.920 /GRILLA VALOR $ 55…" at bounding box center [267, 122] width 490 height 37
click at [157, 107] on textarea "MODULO CIRUGIA PLASTICA D - INTERNACION _FACTURA $ 2.075.920 /GRILLA VALOR $ 55…" at bounding box center [267, 122] width 490 height 37
drag, startPoint x: 56, startPoint y: 115, endPoint x: 82, endPoint y: 115, distance: 26.2
click at [82, 115] on textarea "MODULO CIRUGIA PLASTICA D - INTERNACION _FACTURA $ 2.075.920 /GRILLA VALOR $ 55…" at bounding box center [267, 122] width 490 height 37
click at [61, 113] on textarea "MODULO CIRUGIA PLASTICA D - INTERNACION _FACTURA $ 2420791,15 /GRILLA VALOR $ 5…" at bounding box center [267, 122] width 490 height 37
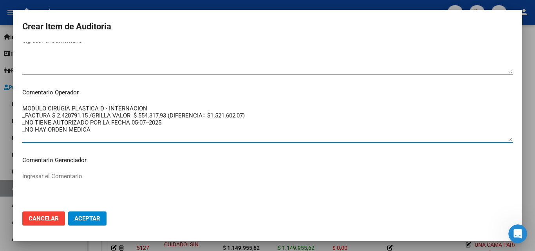
click at [72, 117] on textarea "MODULO CIRUGIA PLASTICA D - INTERNACION _FACTURA $ 2.420791,15 /GRILLA VALOR $ …" at bounding box center [267, 122] width 490 height 37
drag, startPoint x: 215, startPoint y: 115, endPoint x: 247, endPoint y: 115, distance: 31.7
click at [247, 115] on textarea "MODULO CIRUGIA PLASTICA D - INTERNACION _FACTURA $ 2.420.791,15 /GRILLA VALOR $…" at bounding box center [267, 122] width 490 height 37
click at [237, 113] on textarea "MODULO CIRUGIA PLASTICA D - INTERNACION _FACTURA $ 2.420.791,15 /GRILLA VALOR $…" at bounding box center [267, 122] width 490 height 37
click at [218, 113] on textarea "MODULO CIRUGIA PLASTICA D - INTERNACION _FACTURA $ 2.420.791,15 /GRILLA VALOR $…" at bounding box center [267, 122] width 490 height 37
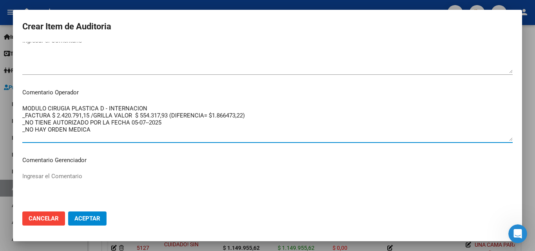
click at [227, 115] on textarea "MODULO CIRUGIA PLASTICA D - INTERNACION _FACTURA $ 2.420.791,15 /GRILLA VALOR $…" at bounding box center [267, 122] width 490 height 37
click at [228, 116] on textarea "MODULO CIRUGIA PLASTICA D - INTERNACION _FACTURA $ 2.420.791,15 /GRILLA VALOR $…" at bounding box center [267, 122] width 490 height 37
click at [117, 131] on textarea "MODULO CIRUGIA PLASTICA D - INTERNACION _FACTURA $ 2.420.791,15 /GRILLA VALOR $…" at bounding box center [267, 122] width 490 height 37
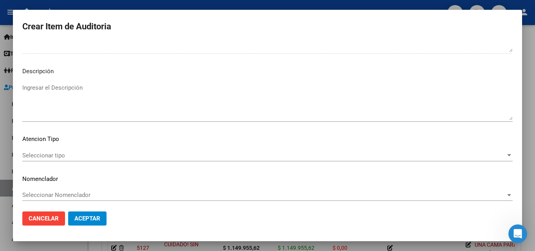
scroll to position [551, 0]
type textarea "MODULO CIRUGIA PLASTICA D - INTERNACION _FACTURA $ 2.420.791,15 /GRILLA VALOR $…"
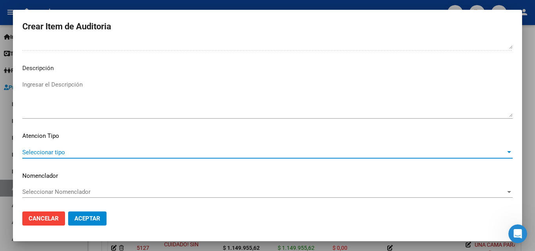
click at [73, 154] on span "Seleccionar tipo" at bounding box center [263, 152] width 483 height 7
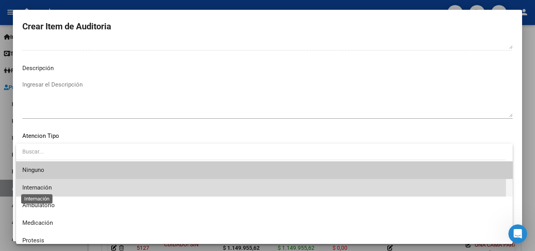
click at [47, 184] on span "Internación" at bounding box center [36, 187] width 29 height 7
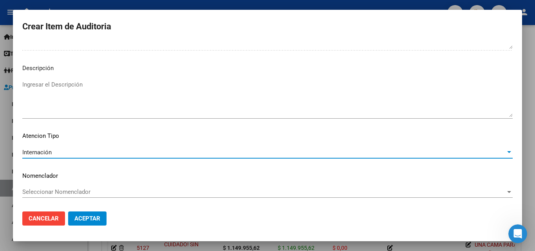
click at [98, 216] on span "Aceptar" at bounding box center [87, 218] width 26 height 7
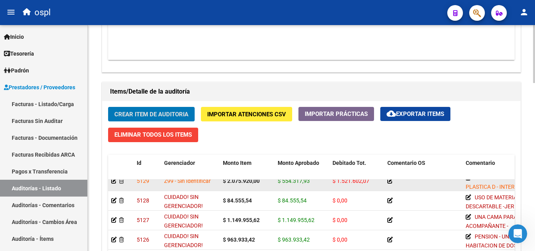
scroll to position [0, 0]
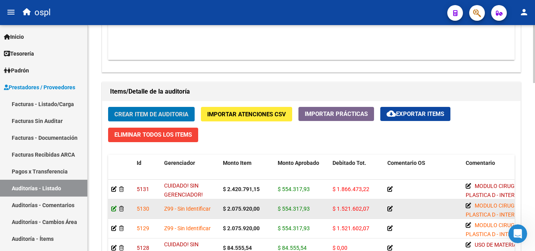
click at [114, 209] on icon at bounding box center [113, 208] width 5 height 5
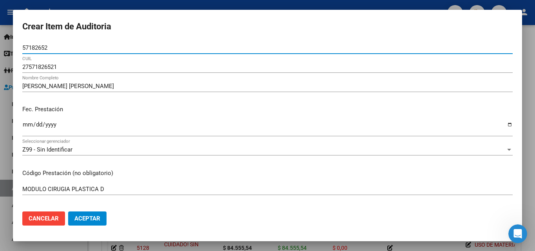
click at [219, 150] on div "Z99 - Sin Identificar" at bounding box center [263, 149] width 483 height 7
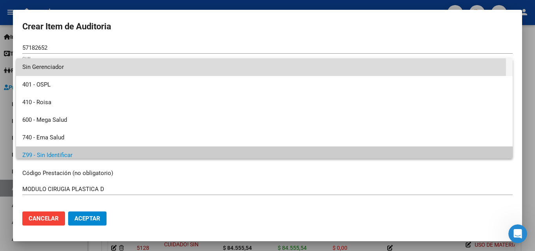
click at [60, 67] on span "Sin Gerenciador" at bounding box center [264, 67] width 484 height 18
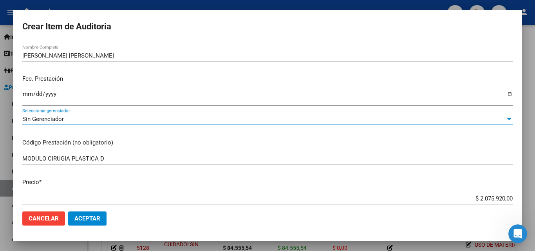
scroll to position [39, 0]
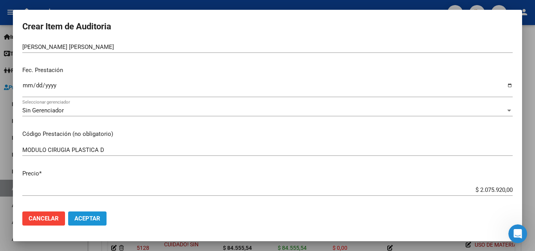
click at [95, 212] on button "Aceptar" at bounding box center [87, 218] width 38 height 14
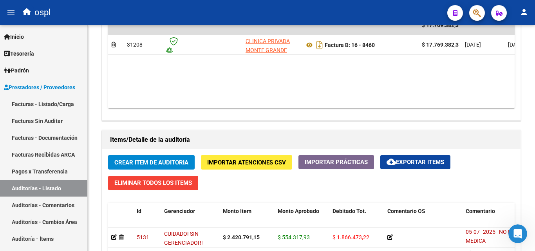
scroll to position [421, 0]
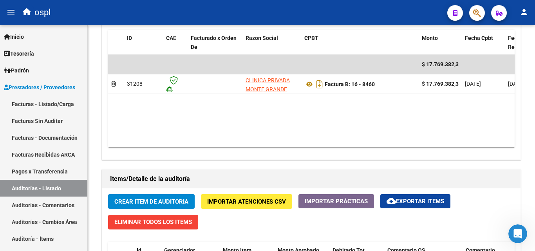
click at [159, 203] on span "Crear Item de Auditoria" at bounding box center [151, 201] width 74 height 7
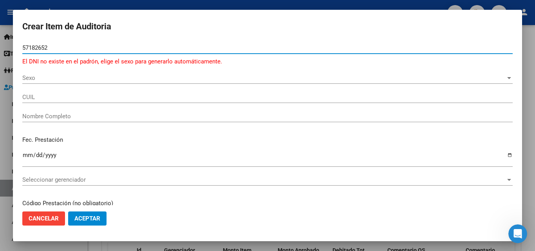
type input "57182652"
click at [40, 79] on span "Sexo" at bounding box center [263, 77] width 483 height 7
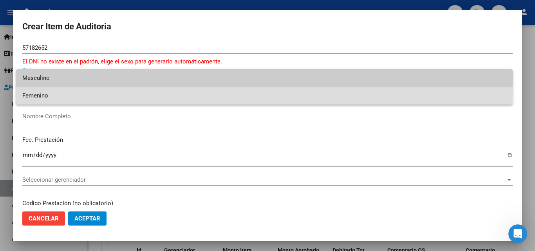
click at [40, 92] on span "Femenino" at bounding box center [264, 96] width 484 height 18
type input "27571826521"
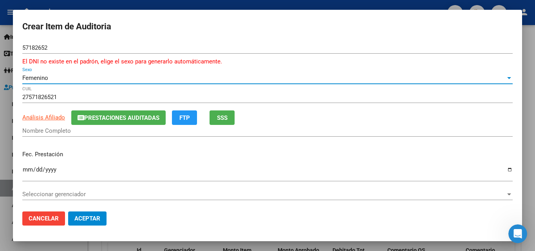
type input "[PERSON_NAME] [PERSON_NAME]"
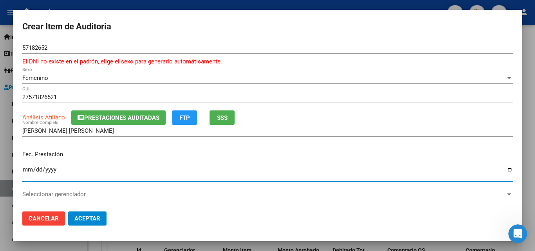
click at [28, 171] on input "Ingresar la fecha" at bounding box center [267, 172] width 490 height 13
type input "[DATE]"
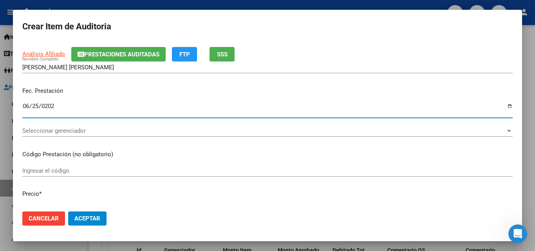
scroll to position [78, 0]
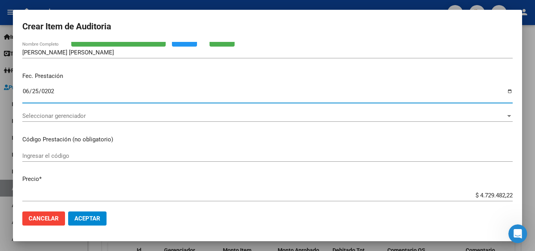
click at [69, 117] on span "Seleccionar gerenciador" at bounding box center [263, 115] width 483 height 7
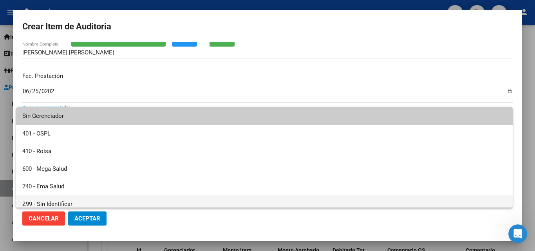
click at [47, 199] on span "Z99 - Sin Identificar" at bounding box center [264, 204] width 484 height 18
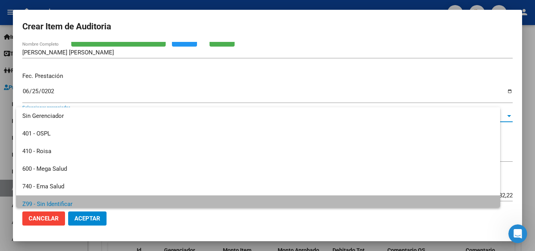
scroll to position [5, 0]
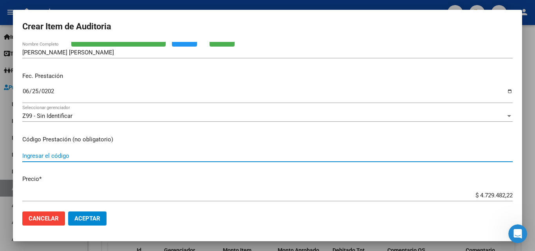
click at [73, 154] on input "Ingresar el código" at bounding box center [267, 155] width 490 height 7
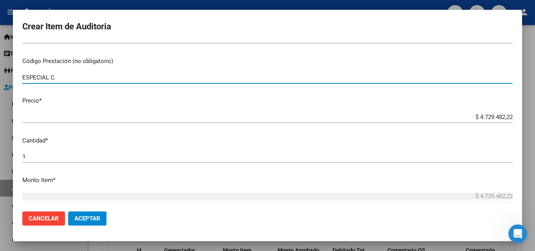
scroll to position [196, 0]
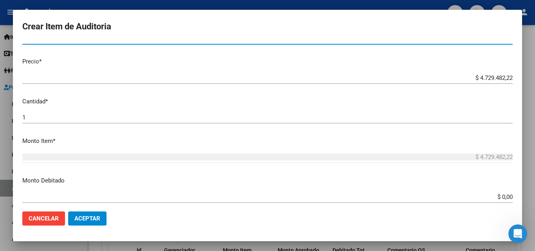
type input "ESPECIAL C"
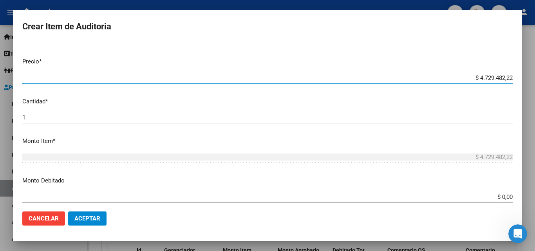
drag, startPoint x: 463, startPoint y: 77, endPoint x: 524, endPoint y: 77, distance: 60.7
click at [524, 77] on div "Crear Item de Auditoria 57182652 Nro Documento El DNI no existe en el padrón, e…" at bounding box center [267, 125] width 535 height 251
type input "$ 0,02"
type input "$ 0,21"
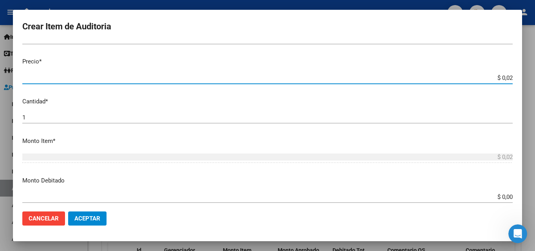
type input "$ 0,21"
type input "$ 2,16"
type input "$ 21,62"
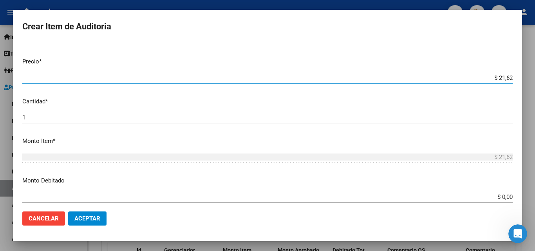
type input "$ 216,23"
type input "$ 2.162,32"
type input "$ 21.623,29"
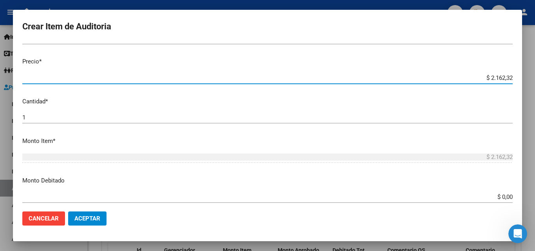
type input "$ 21.623,29"
type input "$ 216.232,92"
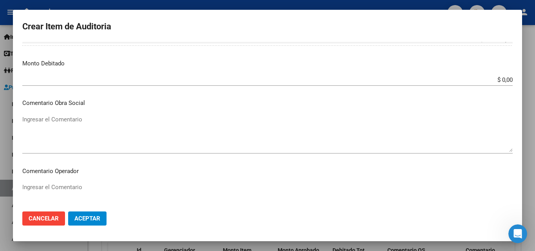
scroll to position [313, 0]
click at [85, 135] on textarea "Ingresar el Comentario" at bounding box center [267, 133] width 490 height 37
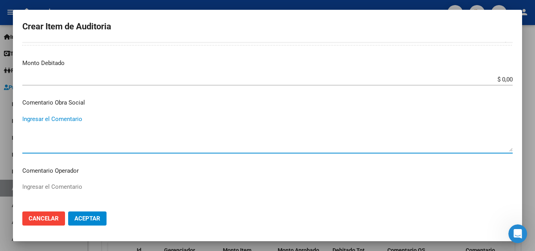
scroll to position [391, 0]
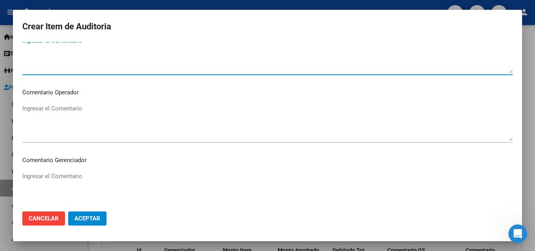
click at [76, 109] on textarea "Ingresar el Comentario" at bounding box center [267, 122] width 490 height 37
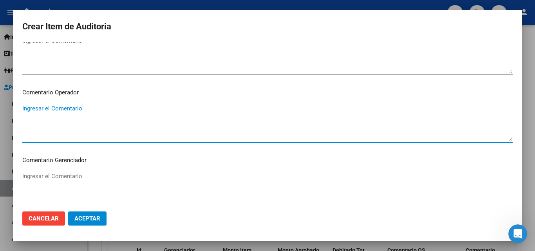
paste textarea "MODULO CIRUGIA PLASTICA D - INTERNACION _FACTURA $ 2.075.920 /GRILLA VALOR $ 55…"
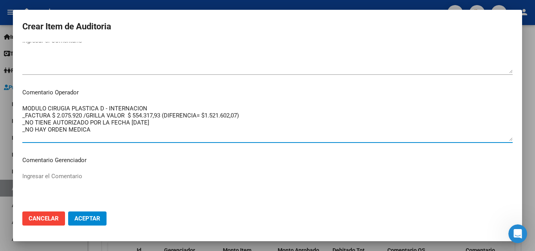
click at [92, 129] on textarea "MODULO CIRUGIA PLASTICA D - INTERNACION _FACTURA $ 2.075.920 /GRILLA VALOR $ 55…" at bounding box center [267, 122] width 490 height 37
drag, startPoint x: 104, startPoint y: 108, endPoint x: 8, endPoint y: 104, distance: 95.5
click at [8, 104] on div "Crear Item de Auditoria 57182652 Nro Documento El DNI no existe en el padrón, e…" at bounding box center [267, 125] width 535 height 251
click at [110, 115] on textarea "ESPECIAL C - INTERNACION _FACTURA $ 2.075.920 /GRILLA VALOR $ 554.317,93 (DIFER…" at bounding box center [267, 122] width 490 height 37
click at [80, 114] on textarea "ESPECIAL C - INTERNACION _FACTURA $ 2.075.920 /GRILLA VALOR $ 554.317,93 (DIFER…" at bounding box center [267, 122] width 490 height 37
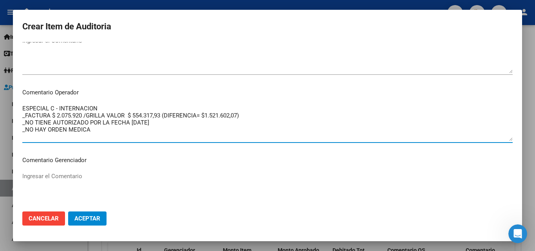
click at [82, 115] on textarea "ESPECIAL C - INTERNACION _FACTURA $ 2.075.920 /GRILLA VALOR $ 554.317,93 (DIFER…" at bounding box center [267, 122] width 490 height 37
click at [97, 117] on textarea "ESPECIAL C - INTERNACION _FACTURA $ 216.232,92 /GRILLA VALOR $ 554.317,93 (DIFE…" at bounding box center [267, 122] width 490 height 37
click at [137, 117] on textarea "ESPECIAL C - INTERNACION _FACTURA $ 216.232,92 /GRILLA VALOR $ 554.317,93 (DIFE…" at bounding box center [267, 122] width 490 height 37
drag, startPoint x: 135, startPoint y: 113, endPoint x: 165, endPoint y: 116, distance: 29.9
click at [165, 116] on textarea "ESPECIAL C - INTERNACION _FACTURA $ 216.232,92 /GRILLA VALOR $ 554.317,93 (DIFE…" at bounding box center [267, 122] width 490 height 37
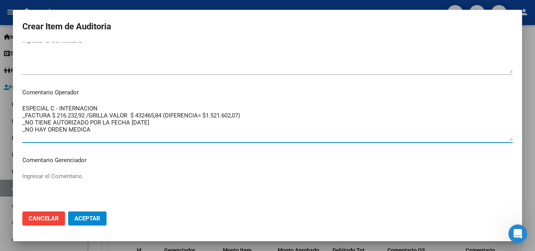
click at [146, 113] on textarea "ESPECIAL C - INTERNACION _FACTURA $ 216.232,92 /GRILLA VALOR $ 432465,84 (DIFER…" at bounding box center [267, 122] width 490 height 37
click at [180, 119] on textarea "ESPECIAL C - INTERNACION _FACTURA $ 216.232,92 /GRILLA VALOR $ 432.465,84 (DIFE…" at bounding box center [267, 122] width 490 height 37
click at [212, 119] on textarea "ESPECIAL C - INTERNACION _FACTURA $ 216.232,92 /GRILLA VALOR $ 432.465,84 (DIFE…" at bounding box center [267, 122] width 490 height 37
drag, startPoint x: 208, startPoint y: 114, endPoint x: 242, endPoint y: 114, distance: 34.0
click at [242, 114] on textarea "ESPECIAL C - INTERNACION _FACTURA $ 216.232,92 /GRILLA VALOR $ 432.465,84 (DIFE…" at bounding box center [267, 122] width 490 height 37
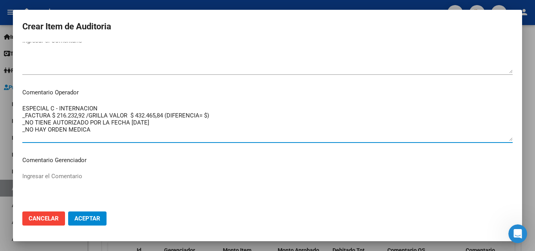
click at [104, 132] on textarea "ESPECIAL C - INTERNACION _FACTURA $ 216.232,92 /GRILLA VALOR $ 432.465,84 (DIFE…" at bounding box center [267, 122] width 490 height 37
click at [83, 114] on textarea "ESPECIAL C - INTERNACION _FACTURA $ 216.232,92 /GRILLA VALOR $ 432.465,84 (DIFE…" at bounding box center [267, 122] width 490 height 37
click at [134, 113] on textarea "ESPECIAL C - INTERNACION _FACTURA $ 216.232,92 /GRILLA VALOR $ 432.465,84 (DIFE…" at bounding box center [267, 122] width 490 height 37
click at [209, 119] on textarea "ESPECIAL C - INTERNACION _FACTURA $ 216.232,92 /GRILLA VALOR $ 432.465,84 (DIFE…" at bounding box center [267, 122] width 490 height 37
click at [209, 118] on textarea "ESPECIAL C - INTERNACION _FACTURA $ 216.232,92 /GRILLA VALOR $ 432.465,84 (DIFE…" at bounding box center [267, 122] width 490 height 37
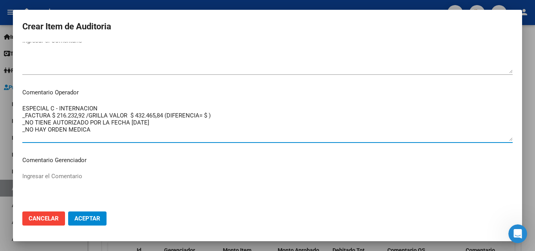
click at [179, 123] on textarea "ESPECIAL C - INTERNACION _FACTURA $ 216.232,92 /GRILLA VALOR $ 432.465,84 (DIFE…" at bounding box center [267, 122] width 490 height 37
click at [210, 112] on textarea "ESPECIAL C - INTERNACION _FACTURA $ 216.232,92 /GRILLA VALOR $ 432.465,84 (DIFE…" at bounding box center [267, 122] width 490 height 37
click at [232, 115] on textarea "ESPECIAL C - INTERNACION _FACTURA $ 216.232,92 /GRILLA VALOR $ 432.465,84 (DIFE…" at bounding box center [267, 122] width 490 height 37
click at [216, 117] on textarea "ESPECIAL C - INTERNACION _FACTURA $ 216.232,92 /GRILLA VALOR $ 432.465,84 (DIFE…" at bounding box center [267, 122] width 490 height 37
click at [221, 118] on textarea "ESPECIAL C - INTERNACION _FACTURA $ 216.232,92 /GRILLA VALOR $ 432.465,84 (DIFE…" at bounding box center [267, 122] width 490 height 37
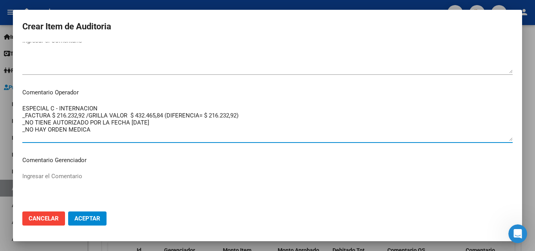
click at [256, 116] on textarea "ESPECIAL C - INTERNACION _FACTURA $ 216.232,92 /GRILLA VALOR $ 432.465,84 (DIFE…" at bounding box center [267, 122] width 490 height 37
click at [162, 126] on textarea "ESPECIAL C - INTERNACION _FACTURA $ 216.232,92 /GRILLA VALOR $ 432.465,84 (DIFE…" at bounding box center [267, 122] width 490 height 37
drag, startPoint x: 111, startPoint y: 132, endPoint x: 11, endPoint y: 124, distance: 100.5
click at [11, 124] on div "Crear Item de Auditoria 57182652 Nro Documento El DNI no existe en el padrón, e…" at bounding box center [267, 125] width 535 height 251
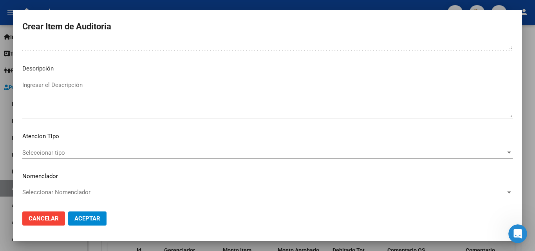
scroll to position [551, 0]
type textarea "ESPECIAL C - INTERNACION _FACTURA $ 216.232,92 /GRILLA VALOR $ 432.465,84 (DIFE…"
click at [84, 148] on div "Seleccionar tipo Seleccionar tipo" at bounding box center [267, 152] width 490 height 12
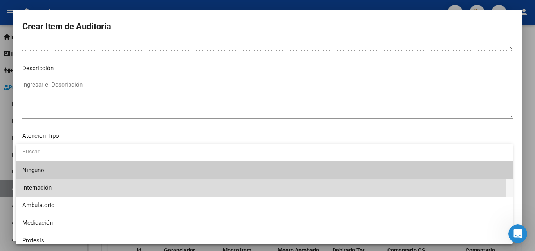
click at [51, 192] on span "Internación" at bounding box center [264, 188] width 484 height 18
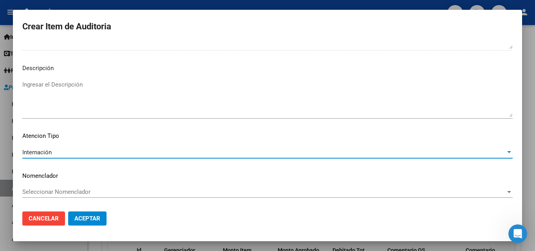
click at [97, 213] on button "Aceptar" at bounding box center [87, 218] width 38 height 14
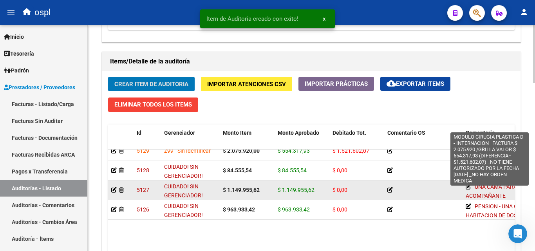
scroll to position [0, 0]
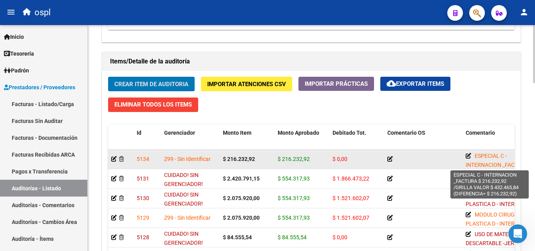
click at [468, 155] on icon at bounding box center [467, 155] width 5 height 5
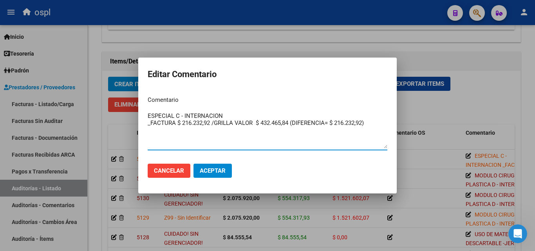
click at [452, 103] on div at bounding box center [267, 125] width 535 height 251
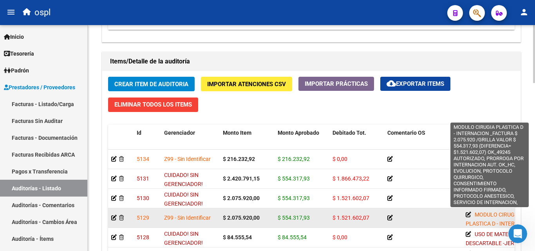
click at [470, 214] on icon at bounding box center [467, 214] width 5 height 5
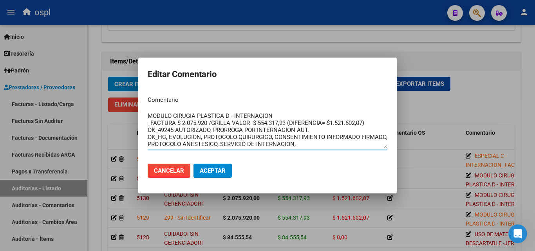
drag, startPoint x: 292, startPoint y: 145, endPoint x: 148, endPoint y: 132, distance: 143.8
click at [148, 132] on textarea "MODULO CIRUGIA PLASTICA D - INTERNACION _FACTURA $ 2.075.920 /GRILLA VALOR $ 55…" at bounding box center [267, 130] width 239 height 37
click at [440, 47] on div at bounding box center [267, 125] width 535 height 251
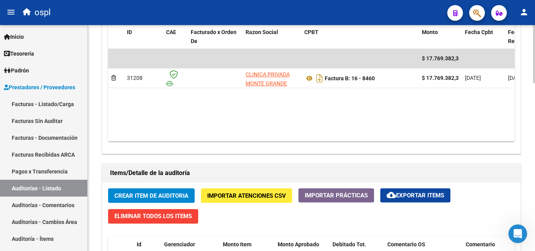
scroll to position [539, 0]
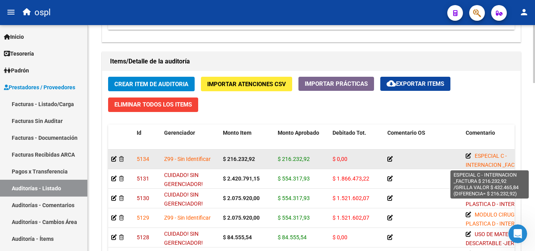
click at [466, 157] on icon at bounding box center [467, 155] width 5 height 5
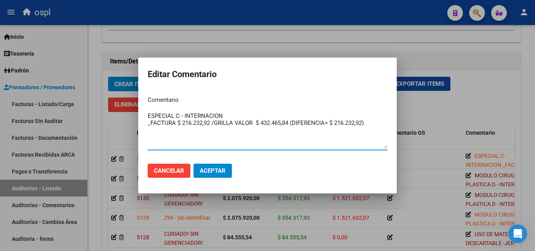
click at [168, 138] on textarea "ESPECIAL C - INTERNACION _FACTURA $ 216.232,92 /GRILLA VALOR $ 432.465,84 (DIFE…" at bounding box center [267, 130] width 239 height 37
paste textarea "OK_49245 AUTORIZADO, PRORROGA POR INTERNACION AUT. OK_HC, EVOLUCION, PROTOCOLO …"
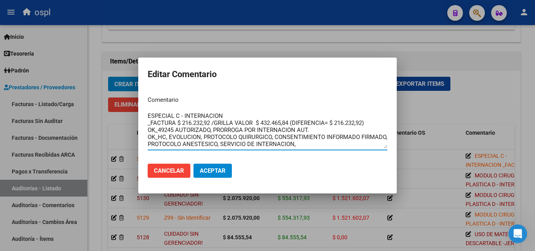
click at [322, 130] on textarea "ESPECIAL C - INTERNACION _FACTURA $ 216.232,92 /GRILLA VALOR $ 432.465,84 (DIFE…" at bounding box center [267, 130] width 239 height 37
type textarea "ESPECIAL C - INTERNACION _FACTURA $ 216.232,92 /GRILLA VALOR $ 432.465,84 (DIFE…"
click at [215, 168] on span "Aceptar" at bounding box center [213, 170] width 26 height 7
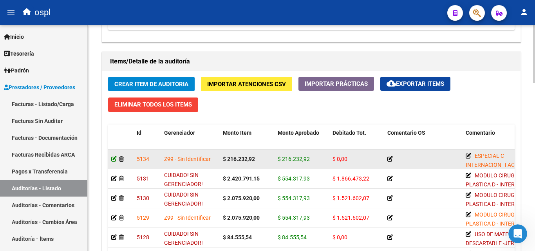
click at [114, 159] on icon at bounding box center [113, 158] width 5 height 5
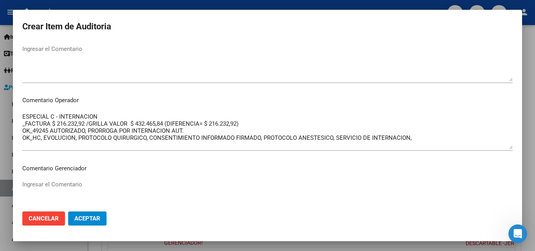
scroll to position [352, 0]
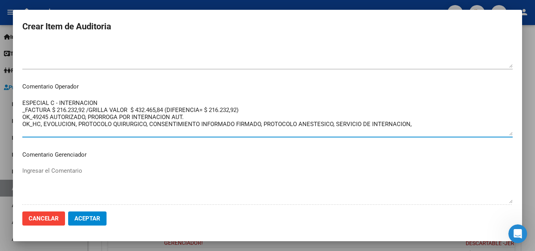
click at [161, 116] on textarea "ESPECIAL C - INTERNACION _FACTURA $ 216.232,92 /GRILLA VALOR $ 432.465,84 (DIFE…" at bounding box center [267, 117] width 490 height 37
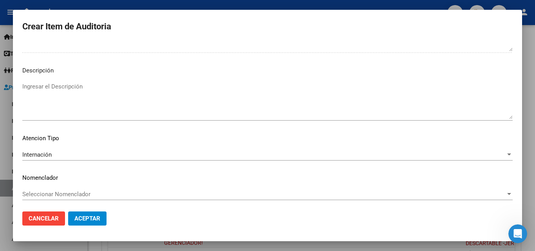
scroll to position [506, 0]
click at [102, 220] on button "Aceptar" at bounding box center [87, 218] width 38 height 14
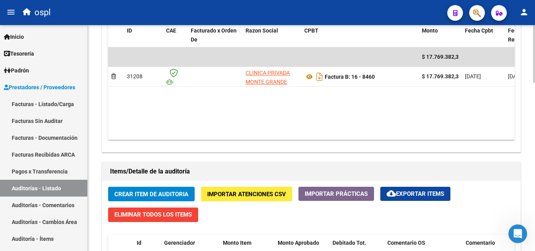
scroll to position [548, 0]
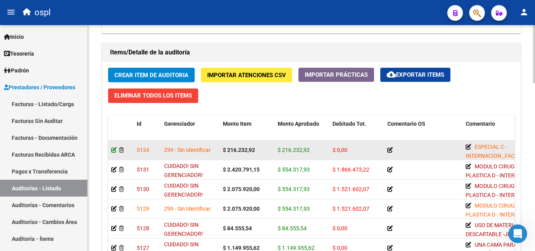
click at [114, 151] on icon at bounding box center [113, 149] width 5 height 5
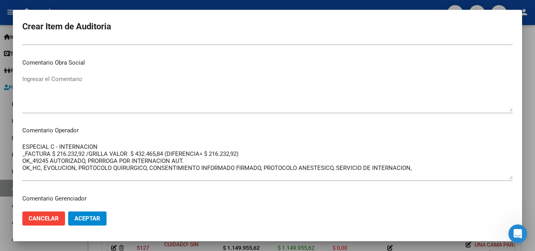
scroll to position [313, 0]
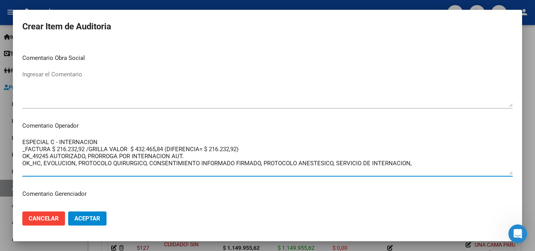
click at [106, 145] on textarea "ESPECIAL C - INTERNACION _FACTURA $ 216.232,92 /GRILLA VALOR $ 432.465,84 (DIFE…" at bounding box center [267, 156] width 490 height 37
click at [249, 149] on textarea "ESPECIAL C - INTERNACION _FACTURA $ 216.232,92 /GRILLA VALOR $ 432.465,84 (DIFE…" at bounding box center [267, 156] width 490 height 37
type textarea "ESPECIAL C - INTERNACION _FACTURA $ 216.232,92 /GRILLA VALOR $ 432.465,84 (DIFE…"
click at [90, 220] on span "Aceptar" at bounding box center [87, 218] width 26 height 7
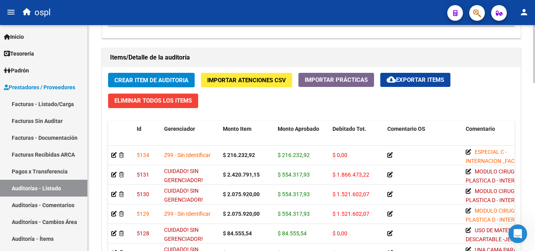
scroll to position [548, 0]
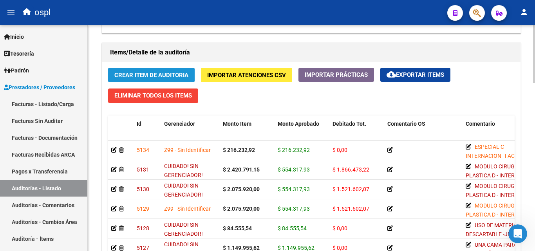
click at [169, 76] on span "Crear Item de Auditoria" at bounding box center [151, 75] width 74 height 7
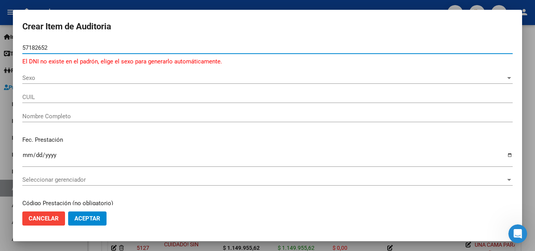
type input "57182652"
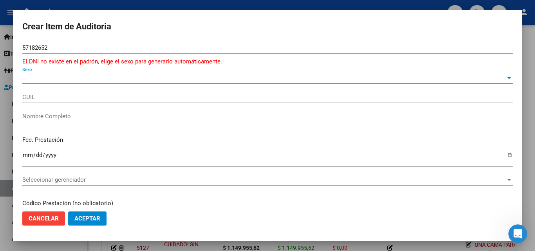
click at [37, 77] on span "Sexo" at bounding box center [263, 77] width 483 height 7
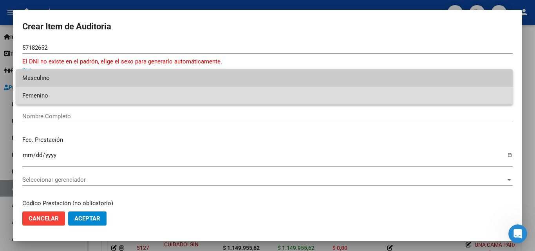
click at [41, 97] on span "Femenino" at bounding box center [264, 96] width 484 height 18
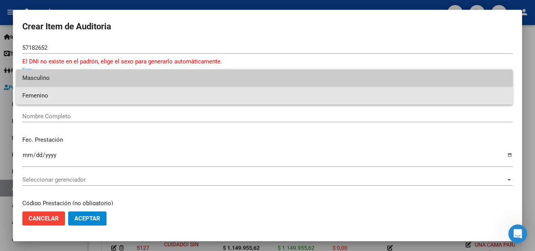
type input "27571826521"
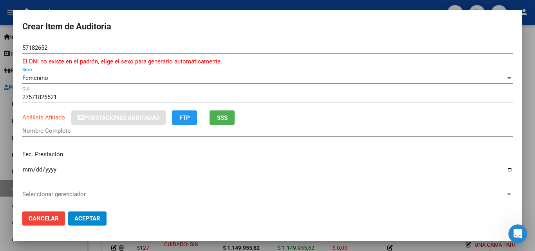
type input "[PERSON_NAME] [PERSON_NAME]"
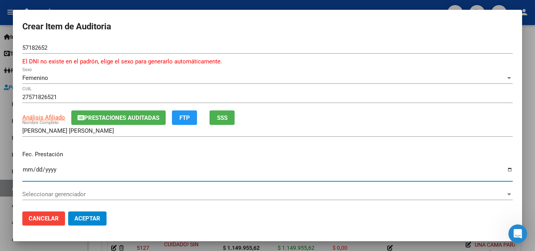
click at [29, 170] on input "Ingresar la fecha" at bounding box center [267, 172] width 490 height 13
click at [42, 172] on input "Ingresar la fecha" at bounding box center [267, 172] width 490 height 13
click at [25, 169] on input "Ingresar la fecha" at bounding box center [267, 172] width 490 height 13
type input "[DATE]"
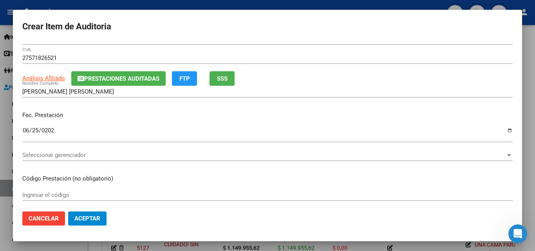
click at [65, 156] on span "Seleccionar gerenciador" at bounding box center [263, 154] width 483 height 7
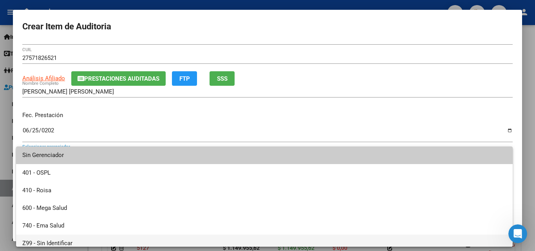
click at [59, 236] on span "Z99 - Sin Identificar" at bounding box center [264, 243] width 484 height 18
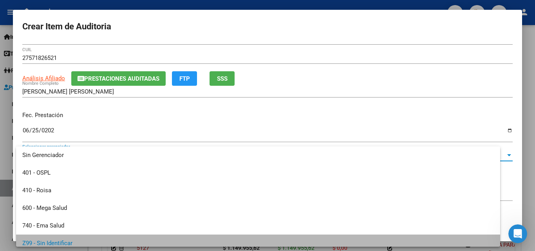
scroll to position [5, 0]
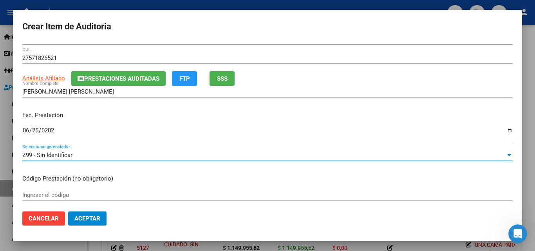
click at [56, 194] on input "Ingresar el código" at bounding box center [267, 194] width 490 height 7
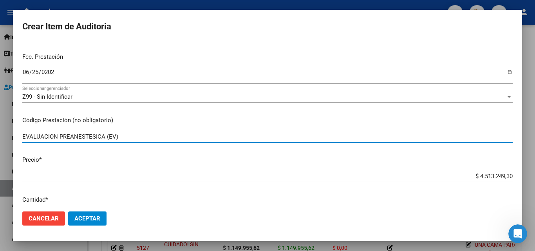
scroll to position [117, 0]
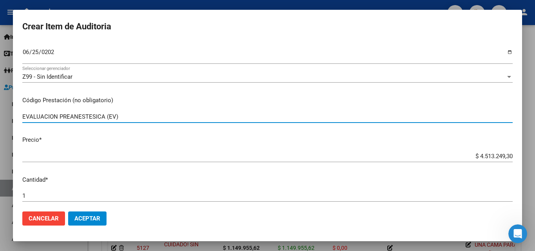
type input "EVALUACION PREANESTESICA (EV)"
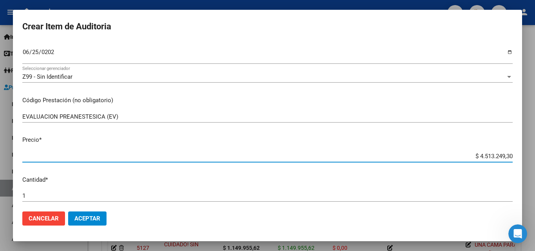
drag, startPoint x: 459, startPoint y: 154, endPoint x: 507, endPoint y: 146, distance: 48.1
click at [507, 146] on mat-dialog-content "57182652 Nro Documento El DNI no existe en el padrón, elige el sexo para genera…" at bounding box center [267, 123] width 509 height 163
type input "$ 0,04"
type input "$ 0,48"
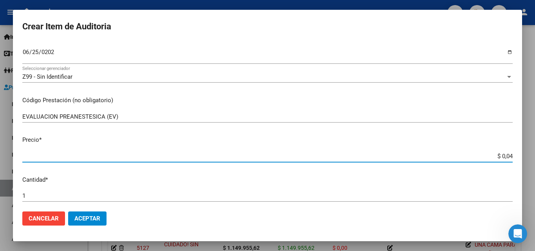
type input "$ 0,48"
type input "$ 4,87"
type input "$ 48,77"
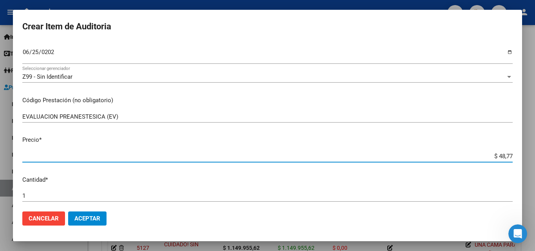
type input "$ 487,75"
type input "$ 4.877,50"
type input "$ 48.775,05"
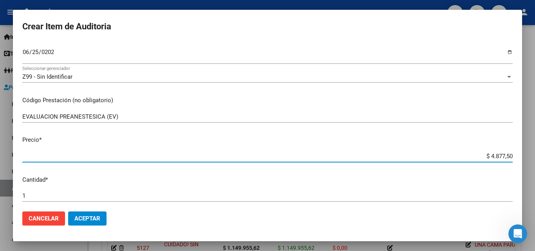
type input "$ 48.775,05"
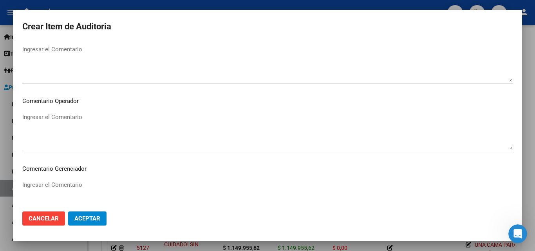
scroll to position [391, 0]
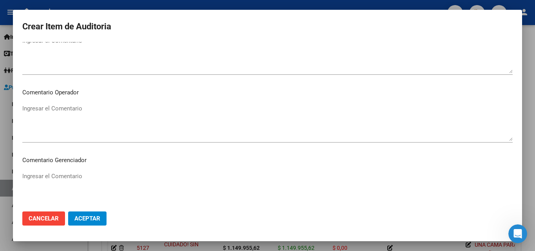
click at [76, 114] on textarea "Ingresar el Comentario" at bounding box center [267, 122] width 490 height 37
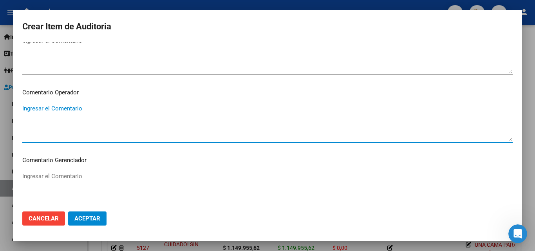
paste textarea "OK_49245 AUTORIZADO, PRORROGA POR INTERNACION AUT. OK_HC, EVOLUCION, PROTOCOLO …"
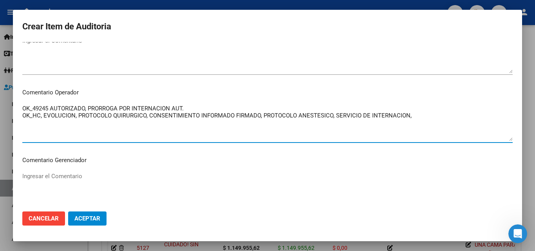
click at [24, 107] on textarea "OK_49245 AUTORIZADO, PRORROGA POR INTERNACION AUT. OK_HC, EVOLUCION, PROTOCOLO …" at bounding box center [267, 122] width 490 height 37
click at [29, 103] on div "OK_49245 AUTORIZADO, PRORROGA POR INTERNACION AUT. OK_HC, EVOLUCION, PROTOCOLO …" at bounding box center [267, 123] width 490 height 40
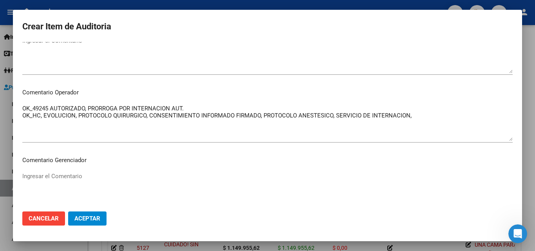
click at [20, 106] on mat-dialog-content "57182652 Nro Documento El DNI no existe en el padrón, elige el sexo para genera…" at bounding box center [267, 123] width 509 height 163
click at [27, 105] on textarea "OK_49245 AUTORIZADO, PRORROGA POR INTERNACION AUT. OK_HC, EVOLUCION, PROTOCOLO …" at bounding box center [267, 122] width 490 height 37
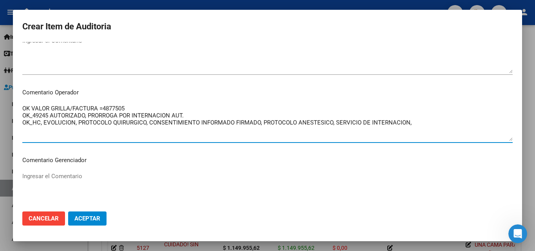
drag, startPoint x: 140, startPoint y: 104, endPoint x: 100, endPoint y: 103, distance: 39.9
click at [100, 103] on div "OK VALOR GRILLA/FACTURA =4877505 OK_49245 AUTORIZADO, PRORROGA POR INTERNACION …" at bounding box center [267, 123] width 490 height 40
click at [23, 104] on textarea "OK VALOR GRILLA/FACTURA OK_49245 AUTORIZADO, PRORROGA POR INTERNACION AUT. OK_H…" at bounding box center [267, 122] width 490 height 37
click at [26, 105] on textarea "OK VALOR GRILLA/FACTURA OK_49245 AUTORIZADO, PRORROGA POR INTERNACION AUT. OK_H…" at bounding box center [267, 122] width 490 height 37
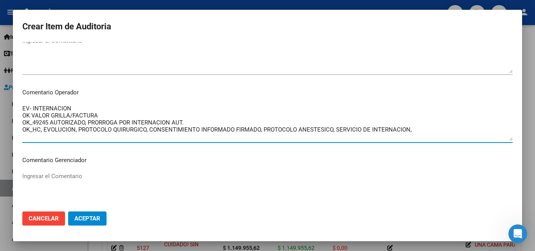
click at [92, 123] on textarea "EV- INTERNACION OK VALOR GRILLA/FACTURA OK_49245 AUTORIZADO, PRORROGA POR INTER…" at bounding box center [267, 122] width 490 height 37
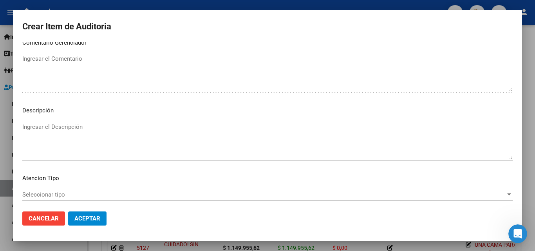
scroll to position [551, 0]
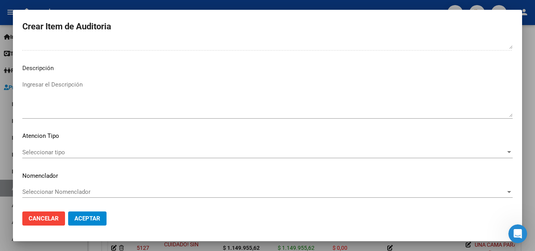
type textarea "EV- INTERNACION OK VALOR GRILLA/FACTURA OK_49245 AUTORIZADO, PRORROGA POR INTER…"
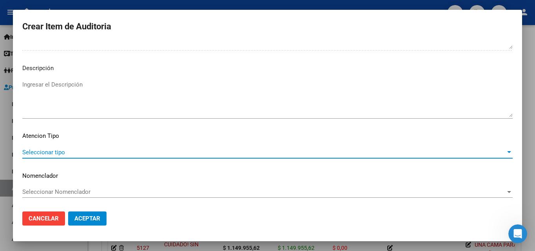
click at [57, 149] on span "Seleccionar tipo" at bounding box center [263, 152] width 483 height 7
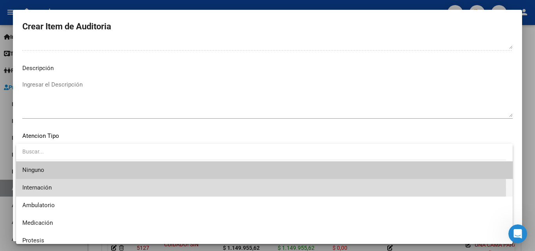
click at [56, 189] on span "Internación" at bounding box center [264, 188] width 484 height 18
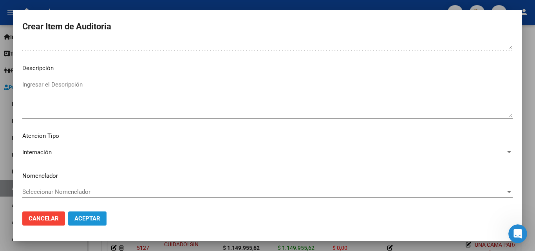
click at [88, 217] on span "Aceptar" at bounding box center [87, 218] width 26 height 7
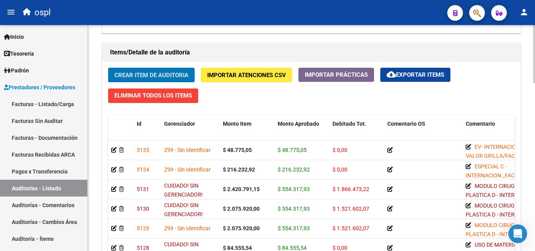
click at [164, 77] on span "Crear Item de Auditoria" at bounding box center [151, 75] width 74 height 7
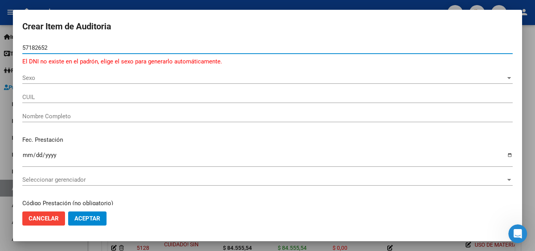
type input "57182652"
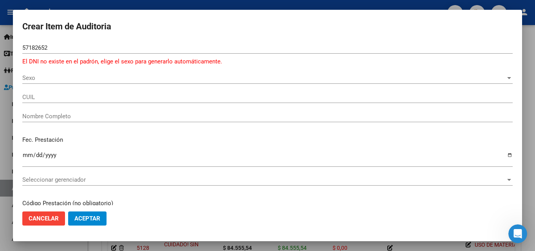
click at [34, 82] on div "Sexo Sexo" at bounding box center [267, 78] width 490 height 12
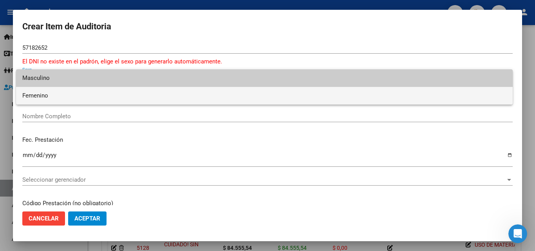
click at [41, 99] on span "Femenino" at bounding box center [264, 96] width 484 height 18
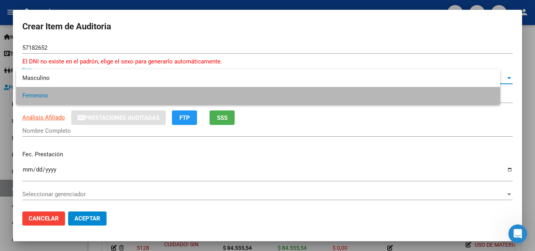
type input "27571826521"
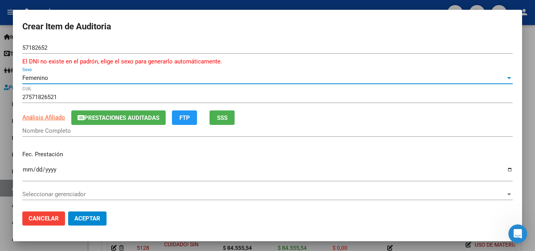
type input "[PERSON_NAME] [PERSON_NAME]"
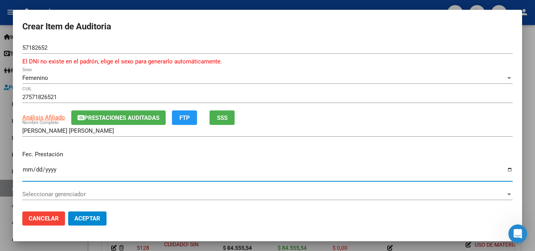
click at [24, 173] on input "Ingresar la fecha" at bounding box center [267, 172] width 490 height 13
type input "[DATE]"
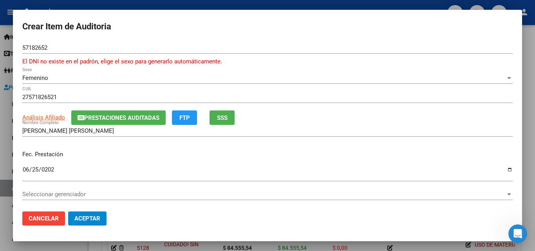
scroll to position [78, 0]
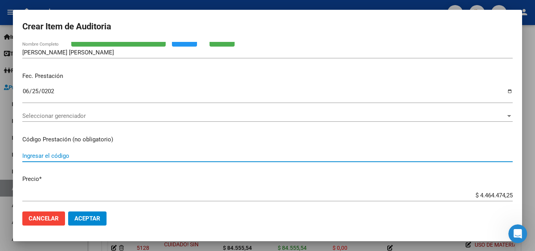
click at [61, 153] on input "Ingresar el código" at bounding box center [267, 155] width 490 height 7
click at [63, 117] on span "Seleccionar gerenciador" at bounding box center [263, 115] width 483 height 7
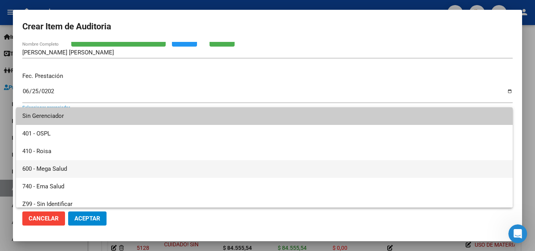
scroll to position [5, 0]
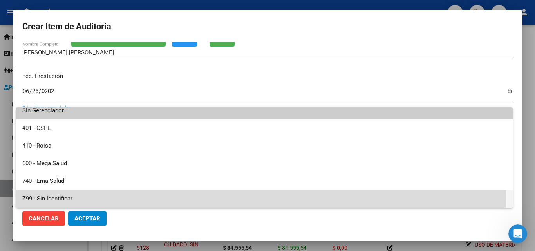
click at [60, 197] on span "Z99 - Sin Identificar" at bounding box center [264, 199] width 484 height 18
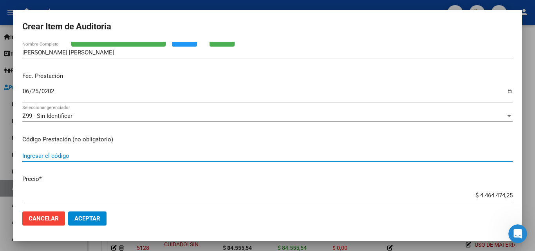
click at [61, 155] on input "Ingresar el código" at bounding box center [267, 155] width 490 height 7
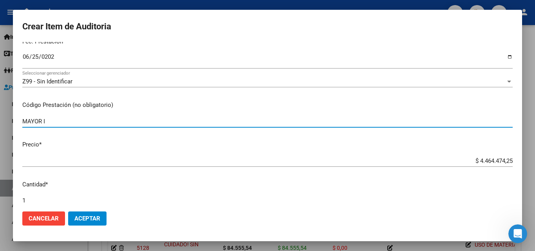
scroll to position [117, 0]
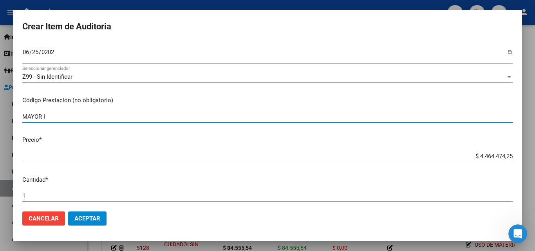
type input "MAYOR I"
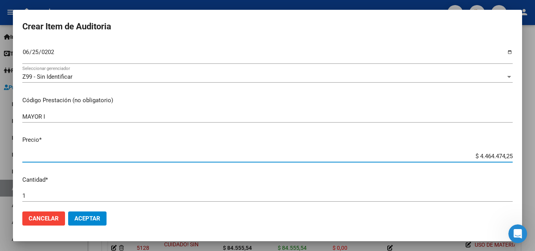
drag, startPoint x: 459, startPoint y: 155, endPoint x: 520, endPoint y: 157, distance: 61.1
click at [520, 157] on mat-dialog-content "57182652 Nro Documento El DNI no existe en el padrón, elige el sexo para genera…" at bounding box center [267, 123] width 509 height 163
type input "$ 0,02"
type input "$ 0,28"
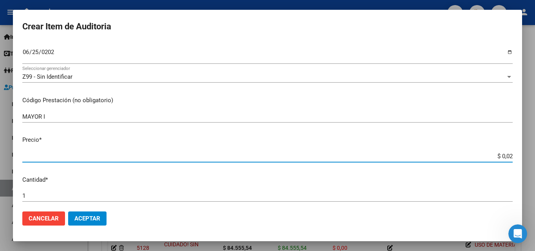
type input "$ 0,28"
type input "$ 2,84"
type input "$ 28,43"
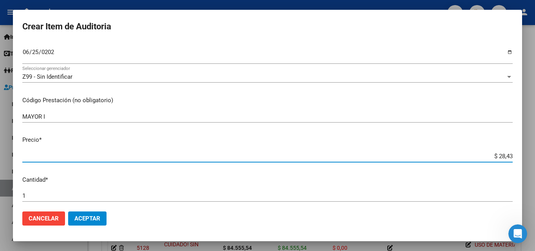
type input "$ 284,33"
type input "$ 2.843,39"
type input "$ 28.433,97"
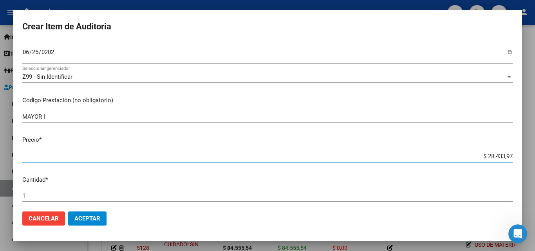
type input "$ 28.433,97"
type input "$ 284.339,77"
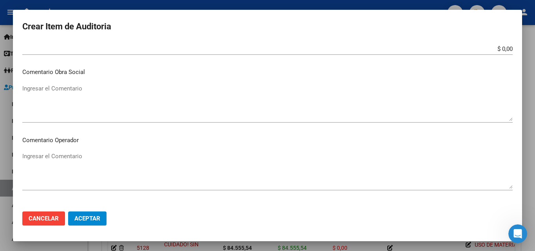
scroll to position [352, 0]
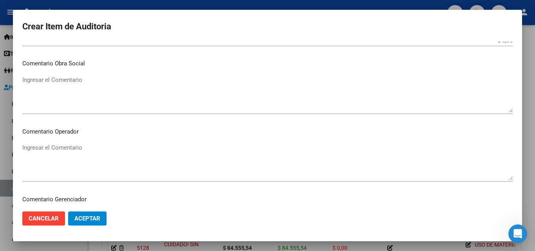
click at [63, 155] on textarea "Ingresar el Comentario" at bounding box center [267, 161] width 490 height 37
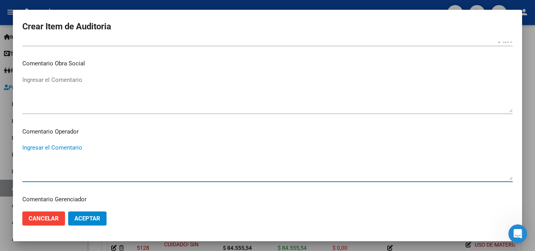
paste textarea "OK_49245 AUTORIZADO, PRORROGA POR INTERNACION AUT. OK_HC, EVOLUCION, PROTOCOLO …"
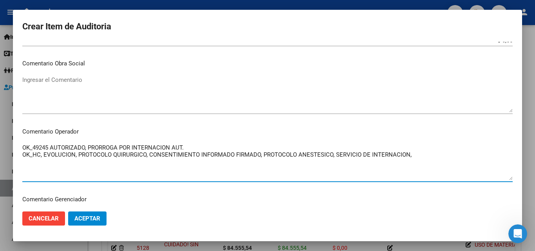
click at [23, 146] on textarea "OK_49245 AUTORIZADO, PRORROGA POR INTERNACION AUT. OK_HC, EVOLUCION, PROTOCOLO …" at bounding box center [267, 161] width 490 height 37
click at [26, 144] on textarea "OK_49245 AUTORIZADO, PRORROGA POR INTERNACION AUT. OK_HC, EVOLUCION, PROTOCOLO …" at bounding box center [267, 161] width 490 height 37
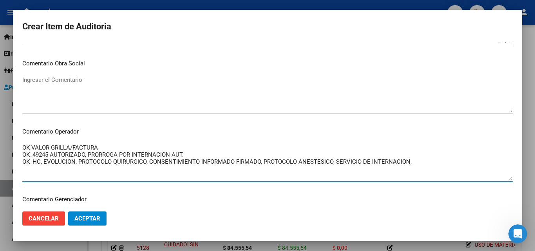
click at [23, 146] on textarea "OK VALOR GRILLA/FACTURA OK_49245 AUTORIZADO, PRORROGA POR INTERNACION AUT. OK_H…" at bounding box center [267, 161] width 490 height 37
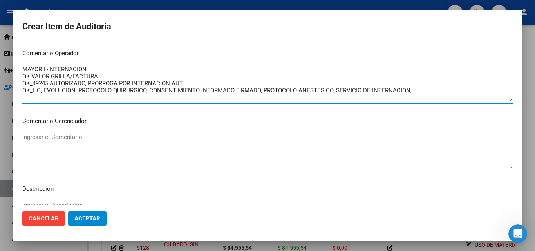
scroll to position [551, 0]
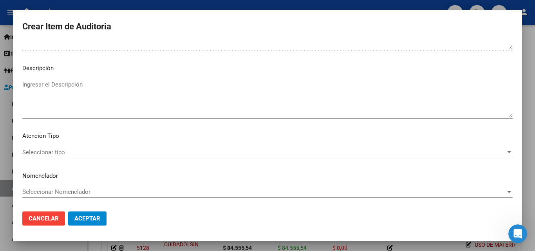
type textarea "MAYOR I -INTERNACION OK VALOR GRILLA/FACTURA OK_49245 AUTORIZADO, PRORROGA POR …"
click at [67, 152] on span "Seleccionar tipo" at bounding box center [263, 152] width 483 height 7
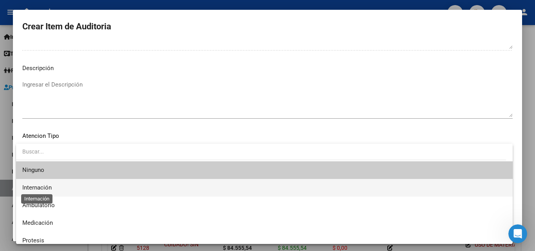
click at [45, 188] on span "Internación" at bounding box center [36, 187] width 29 height 7
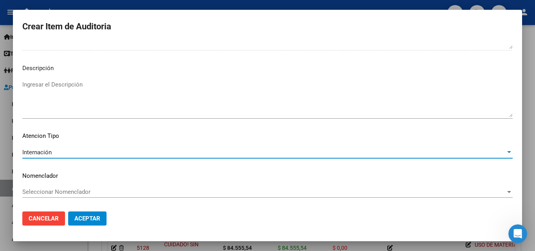
click at [90, 216] on span "Aceptar" at bounding box center [87, 218] width 26 height 7
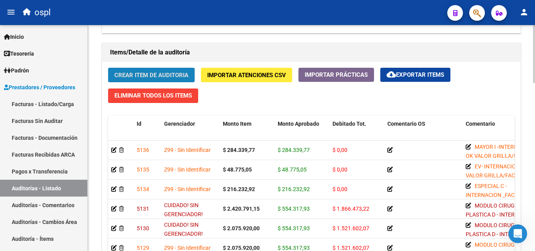
click at [136, 79] on button "Crear Item de Auditoria" at bounding box center [151, 75] width 86 height 14
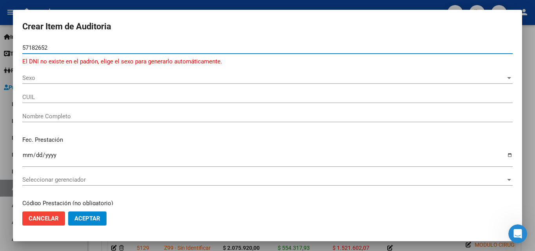
type input "57182652"
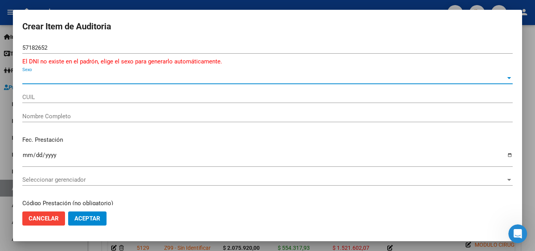
click at [38, 81] on span "Sexo" at bounding box center [263, 77] width 483 height 7
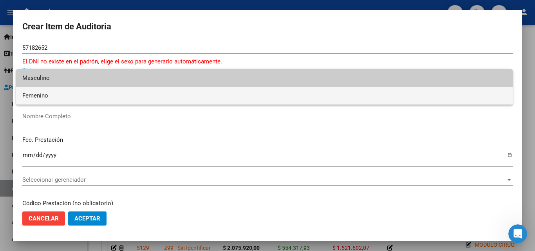
click at [54, 96] on span "Femenino" at bounding box center [264, 96] width 484 height 18
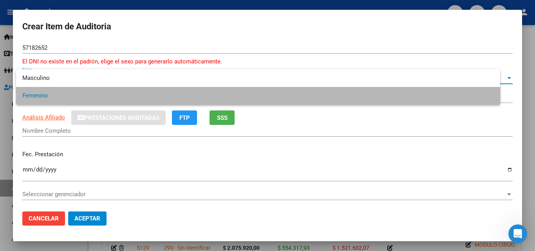
type input "27571826521"
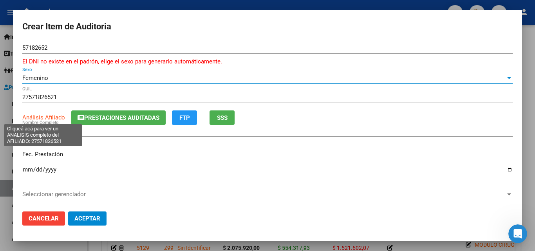
type input "[PERSON_NAME] [PERSON_NAME]"
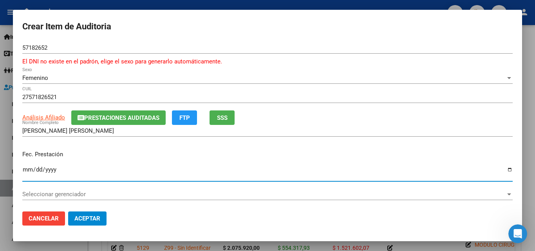
click at [25, 169] on input "Ingresar la fecha" at bounding box center [267, 172] width 490 height 13
type input "[DATE]"
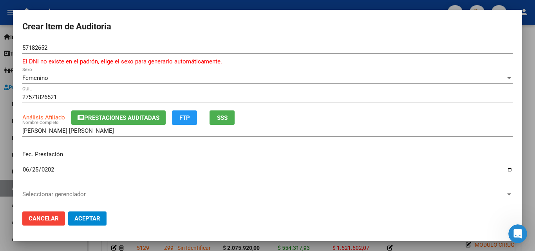
scroll to position [39, 0]
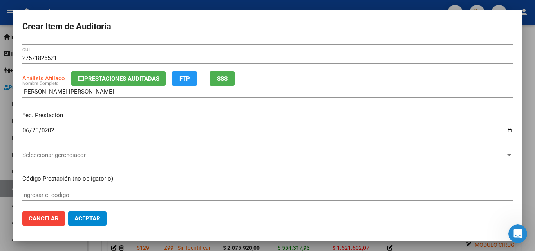
click at [74, 153] on span "Seleccionar gerenciador" at bounding box center [263, 154] width 483 height 7
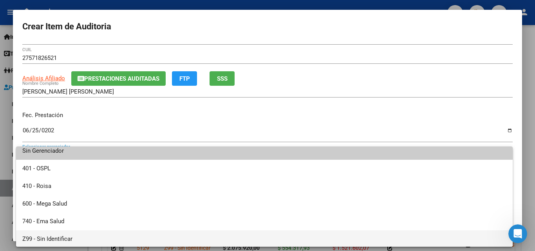
scroll to position [5, 0]
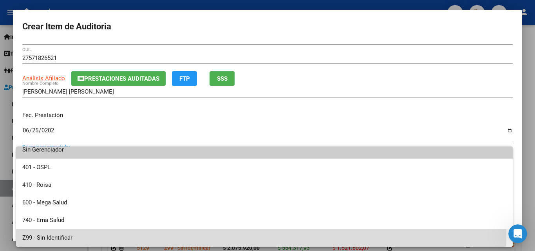
click at [57, 233] on span "Z99 - Sin Identificar" at bounding box center [264, 238] width 484 height 18
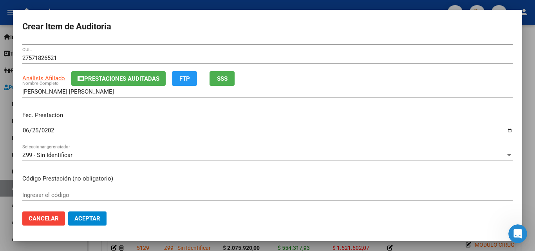
click at [69, 188] on mat-dialog-content "57182652 Nro Documento El DNI no existe en el padrón, elige el sexo para genera…" at bounding box center [267, 123] width 509 height 163
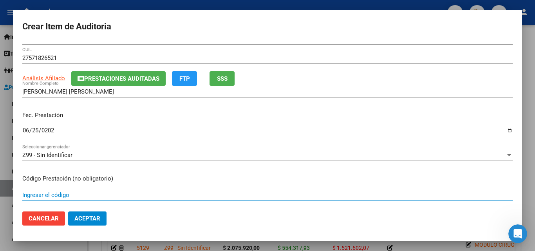
click at [59, 194] on input "Ingresar el código" at bounding box center [267, 194] width 490 height 7
type input "URGENCIA DIURNA (8 A 19)"
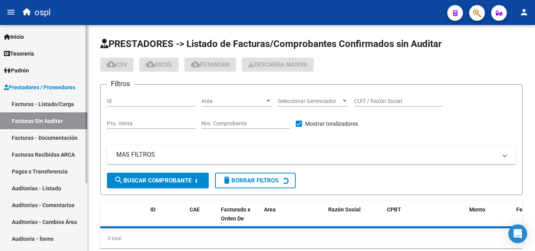
click at [67, 103] on link "Facturas - Listado/Carga" at bounding box center [43, 103] width 87 height 17
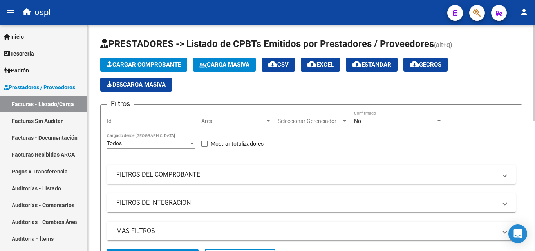
click at [175, 174] on mat-panel-title "FILTROS DEL COMPROBANTE" at bounding box center [306, 174] width 380 height 9
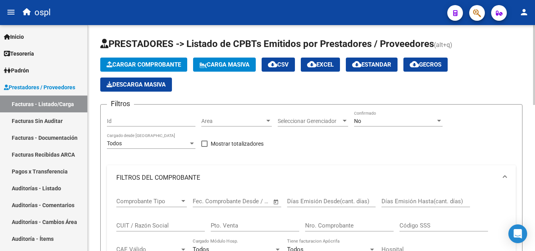
click at [136, 229] on div "CUIT / Razón Social" at bounding box center [160, 222] width 88 height 17
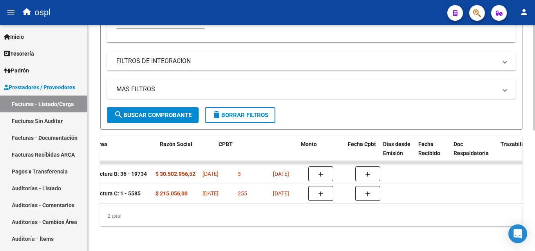
scroll to position [0, 180]
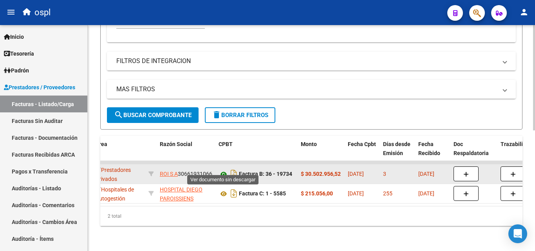
click at [222, 169] on icon at bounding box center [223, 173] width 10 height 9
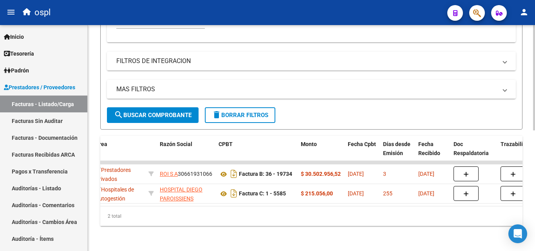
scroll to position [0, 0]
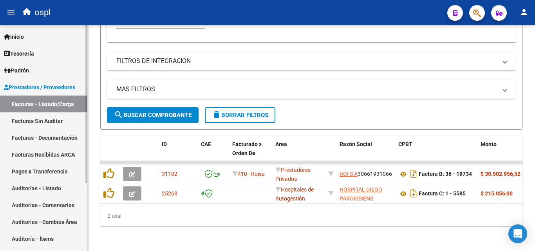
click at [74, 106] on link "Facturas - Listado/Carga" at bounding box center [43, 103] width 87 height 17
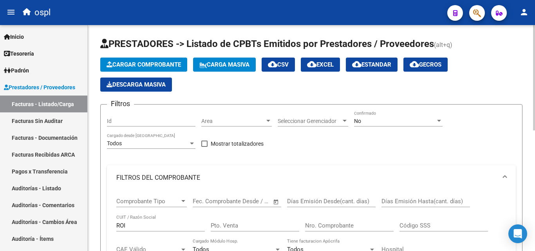
click at [234, 123] on span "Area" at bounding box center [232, 121] width 63 height 7
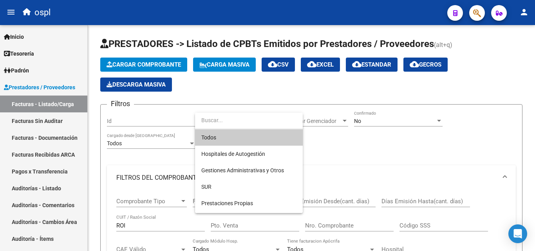
click at [137, 231] on div at bounding box center [267, 125] width 535 height 251
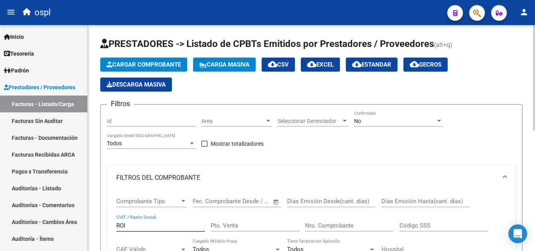
click at [137, 225] on input "ROI" at bounding box center [160, 225] width 88 height 7
type input "R"
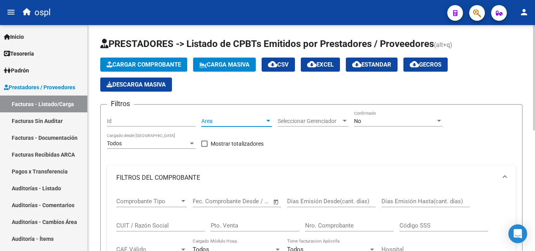
click at [216, 122] on span "Area" at bounding box center [232, 121] width 63 height 7
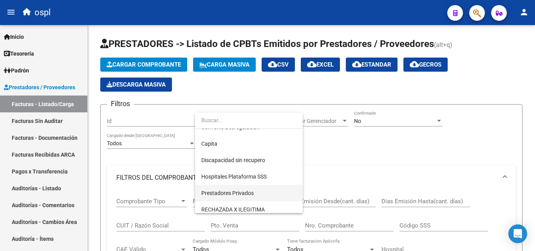
scroll to position [113, 0]
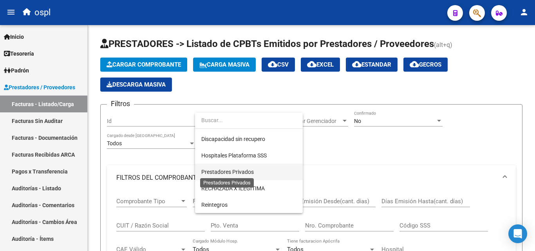
click at [245, 170] on span "Prestadores Privados" at bounding box center [227, 172] width 52 height 6
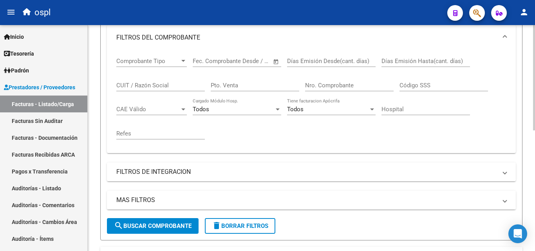
scroll to position [157, 0]
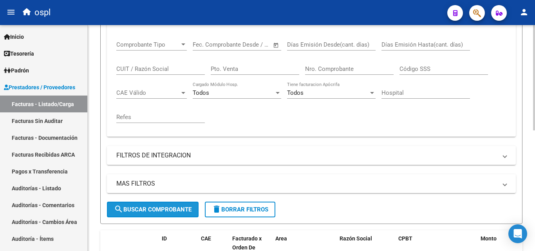
click at [167, 206] on span "search Buscar Comprobante" at bounding box center [152, 209] width 77 height 7
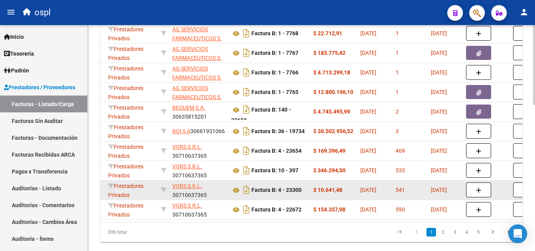
scroll to position [352, 0]
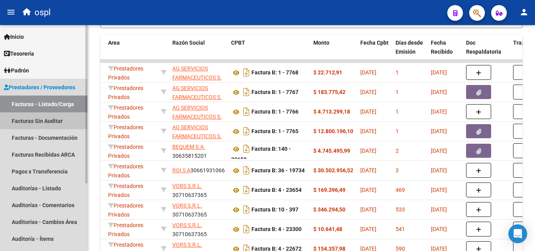
click at [57, 120] on link "Facturas Sin Auditar" at bounding box center [43, 120] width 87 height 17
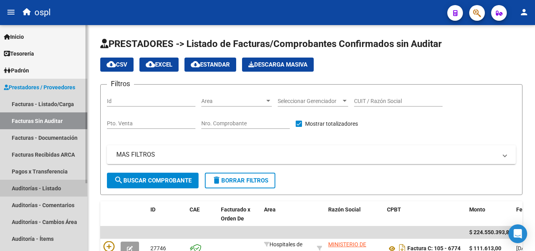
click at [60, 185] on link "Auditorías - Listado" at bounding box center [43, 188] width 87 height 17
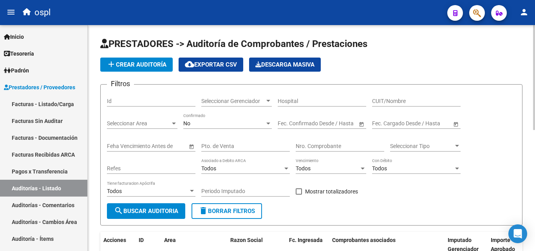
scroll to position [39, 0]
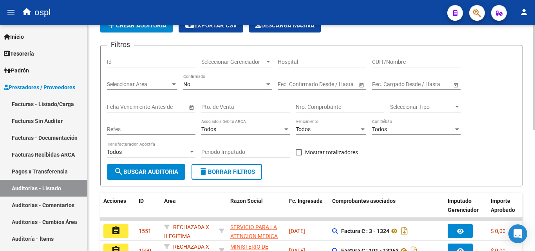
click at [383, 62] on input "CUIT/Nombre" at bounding box center [416, 62] width 88 height 7
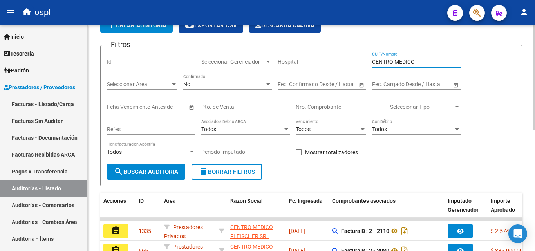
scroll to position [157, 0]
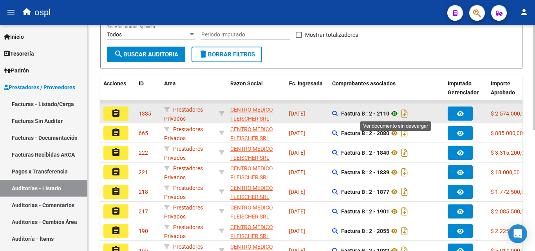
type input "CENTRO MEDICO"
click at [397, 115] on icon at bounding box center [394, 113] width 10 height 9
